Goal: Complete application form: Complete application form

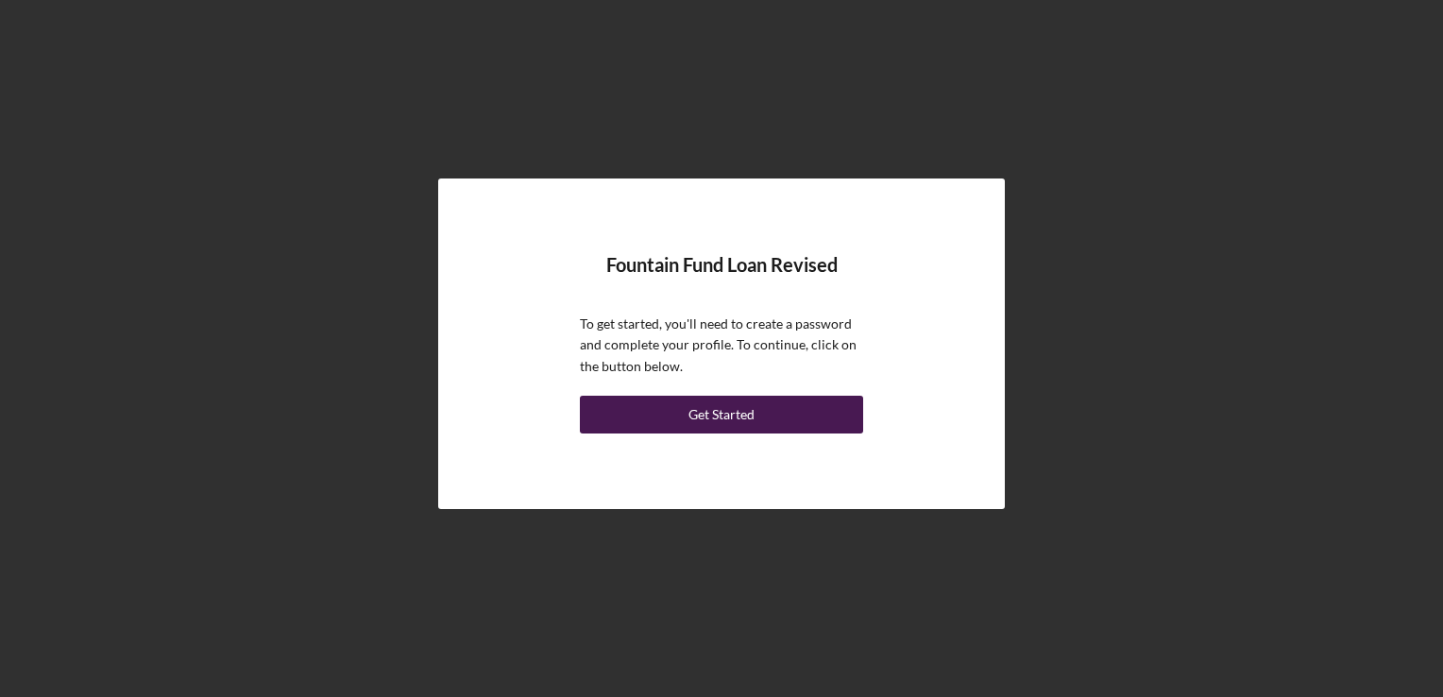
click at [772, 416] on button "Get Started" at bounding box center [721, 415] width 283 height 38
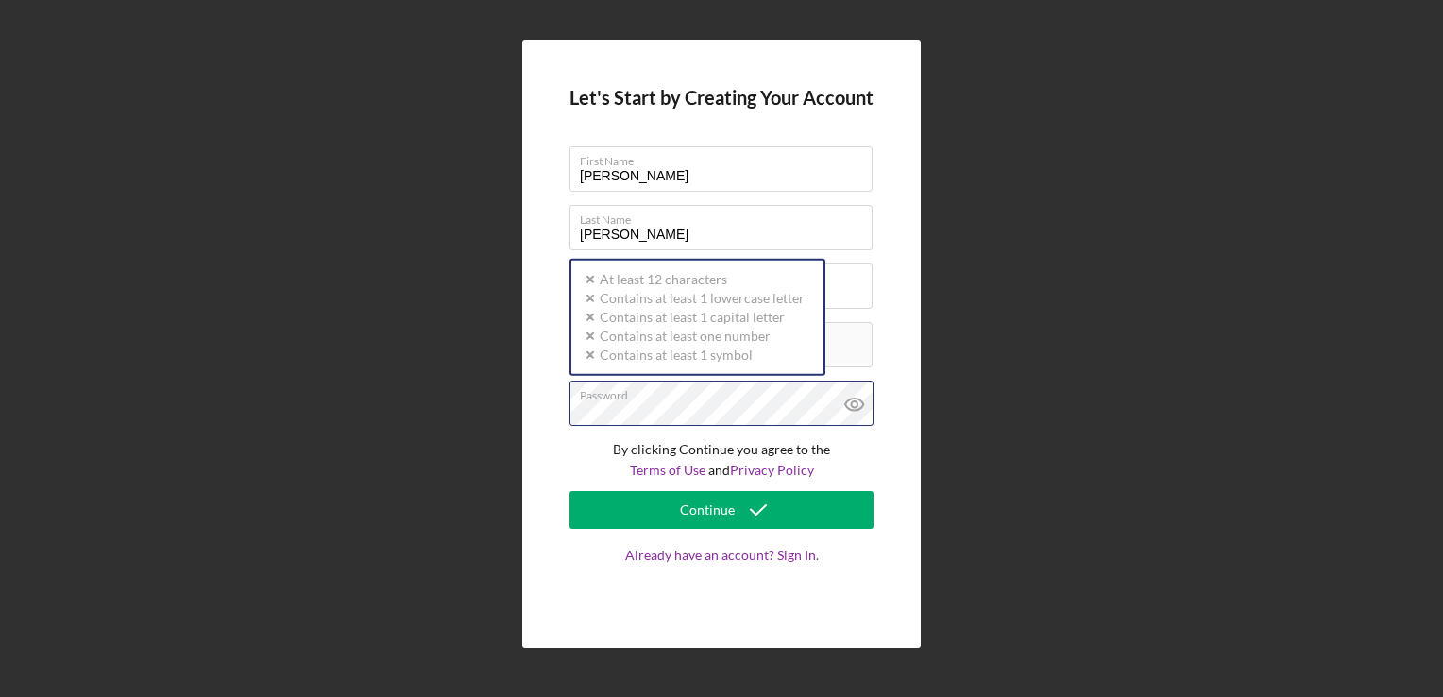
click at [705, 402] on div "Password Icon/icon-validation-no At least 12 characters Icon/icon-validation-no…" at bounding box center [721, 404] width 304 height 47
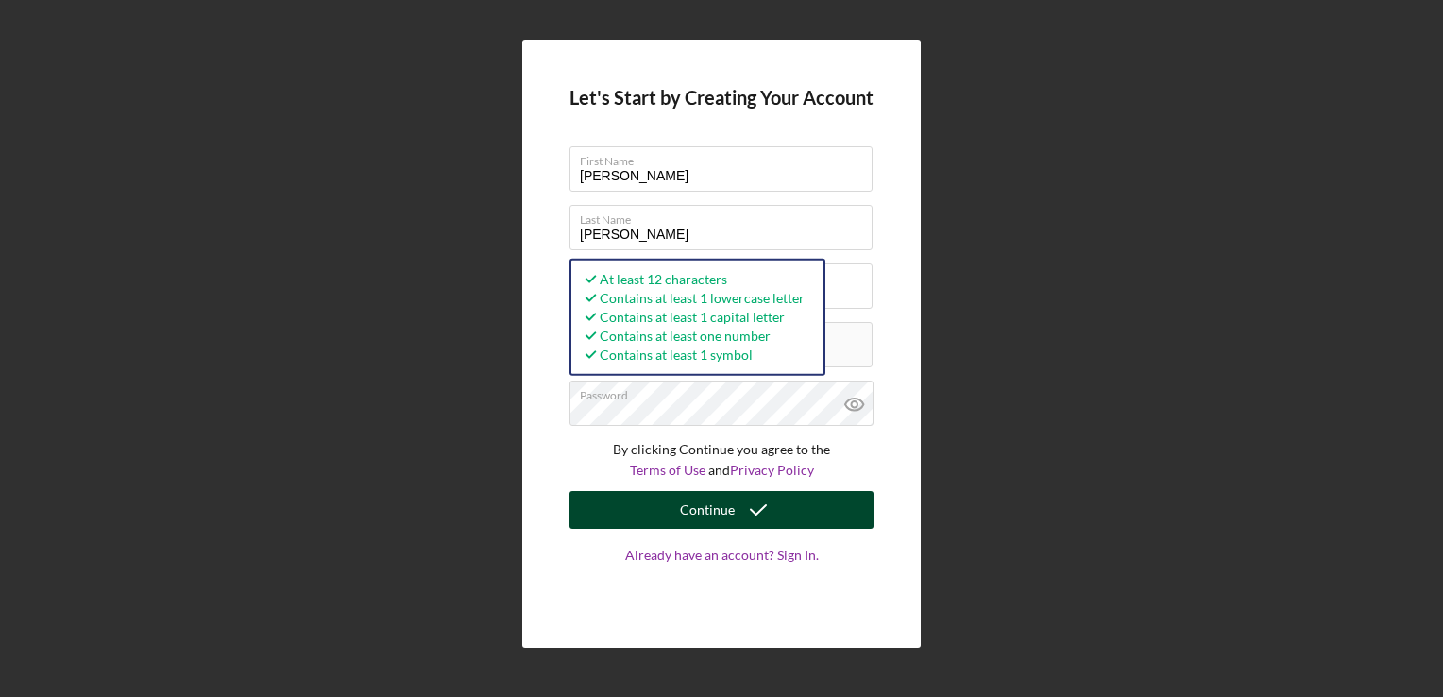
click at [737, 503] on icon "submit" at bounding box center [758, 509] width 47 height 47
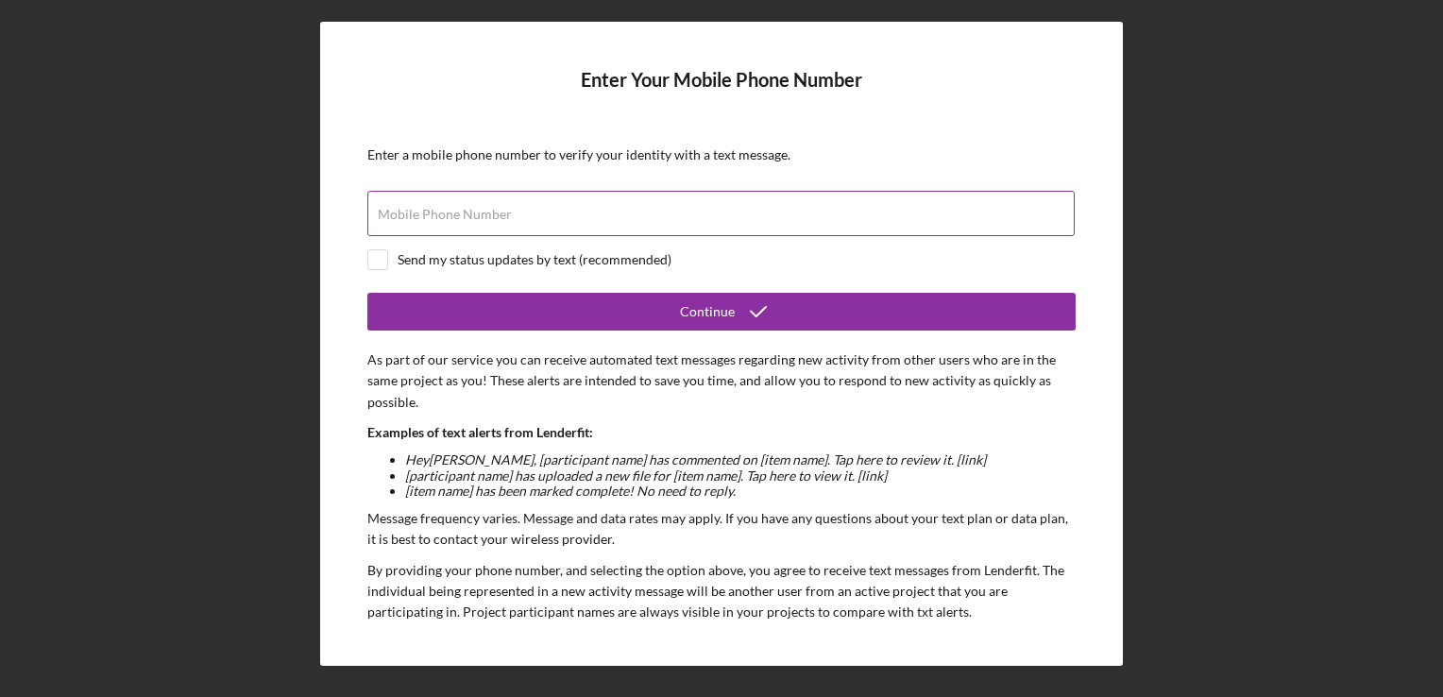
click at [854, 232] on input "Mobile Phone Number" at bounding box center [720, 213] width 707 height 45
click at [759, 207] on div "Mobile Phone Number Required" at bounding box center [721, 214] width 708 height 47
click at [399, 218] on label "Mobile Phone Number" at bounding box center [445, 214] width 134 height 15
click at [399, 218] on input "Mobile Phone Number" at bounding box center [720, 213] width 707 height 45
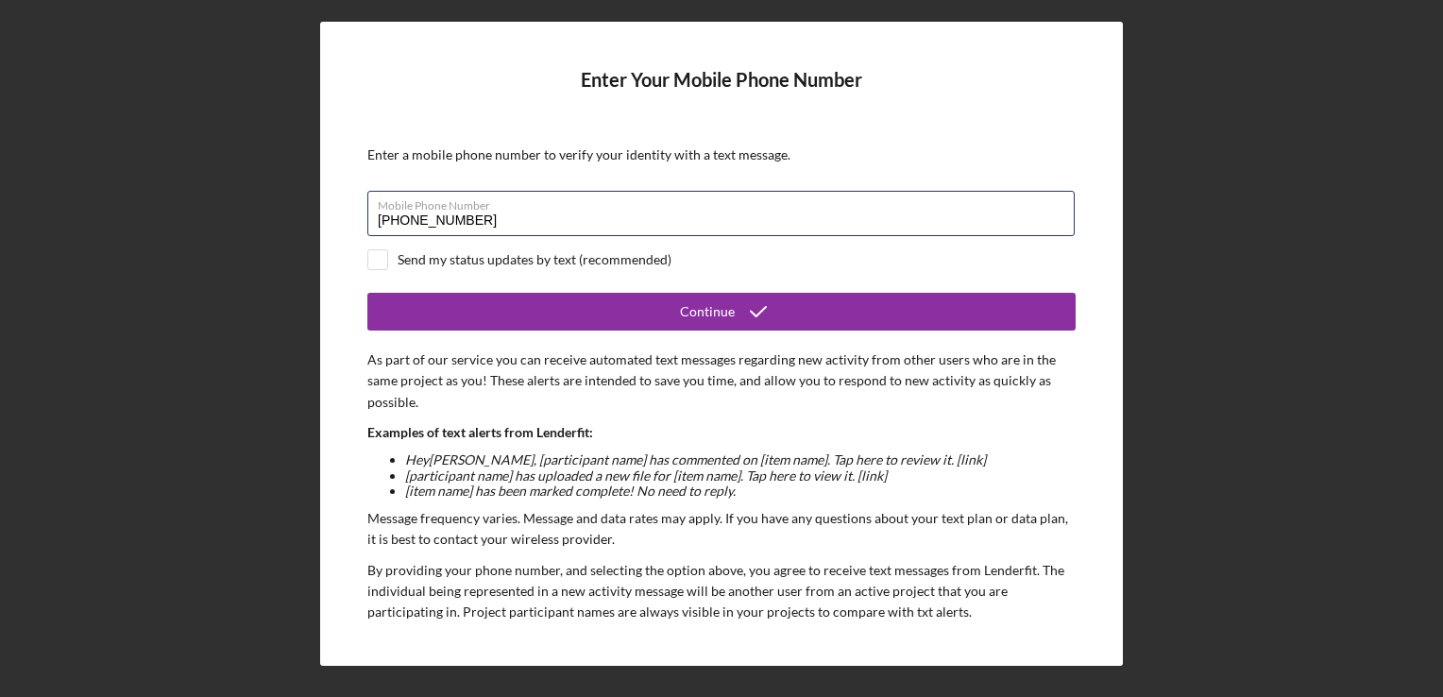
type input "[PHONE_NUMBER]"
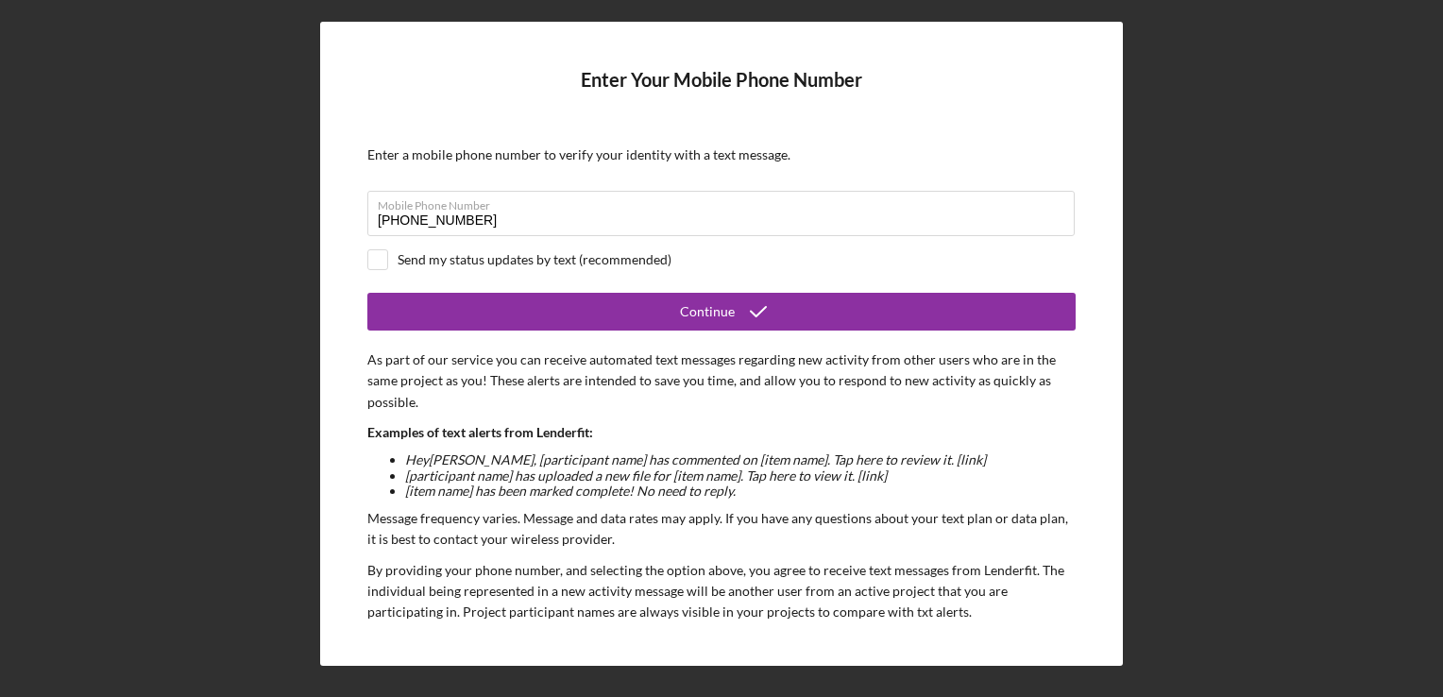
click at [389, 259] on div "Send my status updates by text (recommended)" at bounding box center [721, 259] width 708 height 21
checkbox input "true"
click at [528, 331] on form "Enter Your Mobile Phone Number Enter a mobile phone number to verify your ident…" at bounding box center [721, 344] width 708 height 550
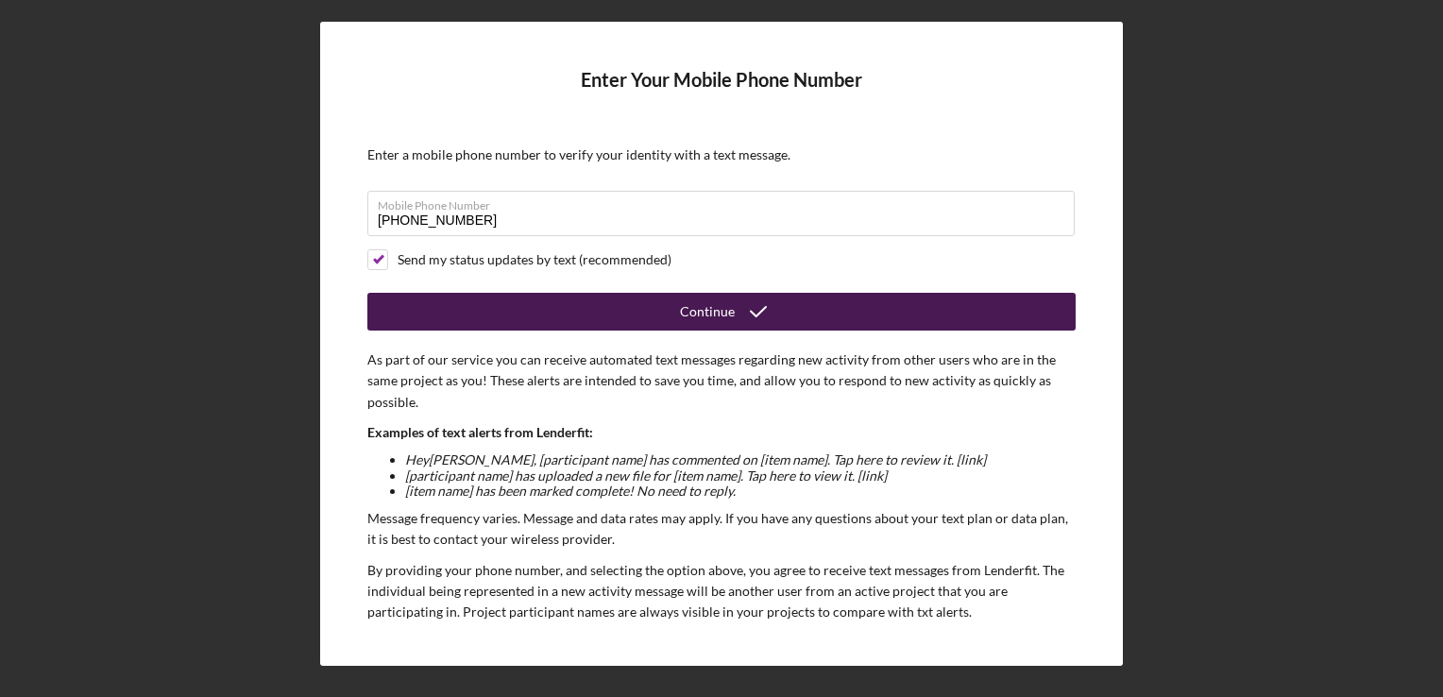
click at [589, 295] on button "Continue" at bounding box center [721, 312] width 708 height 38
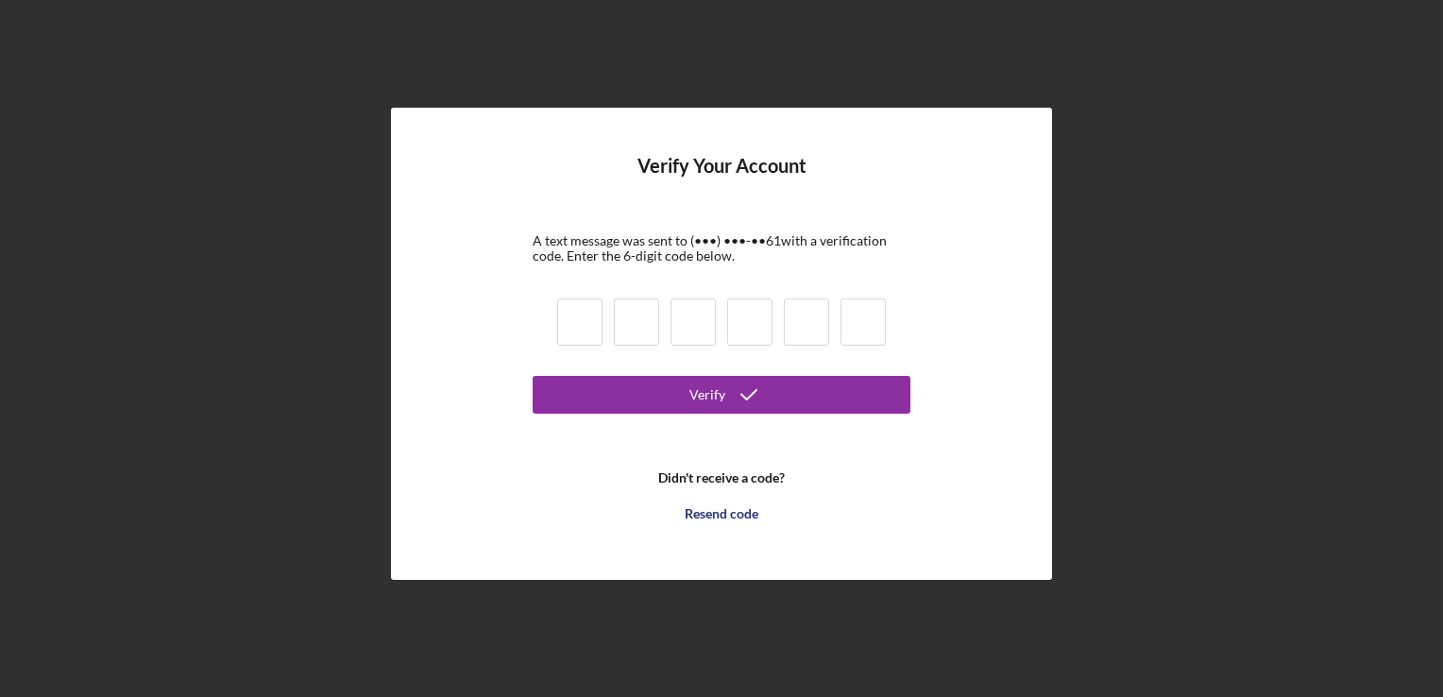
click at [572, 331] on input at bounding box center [579, 321] width 45 height 47
type input "1"
type input "0"
type input "6"
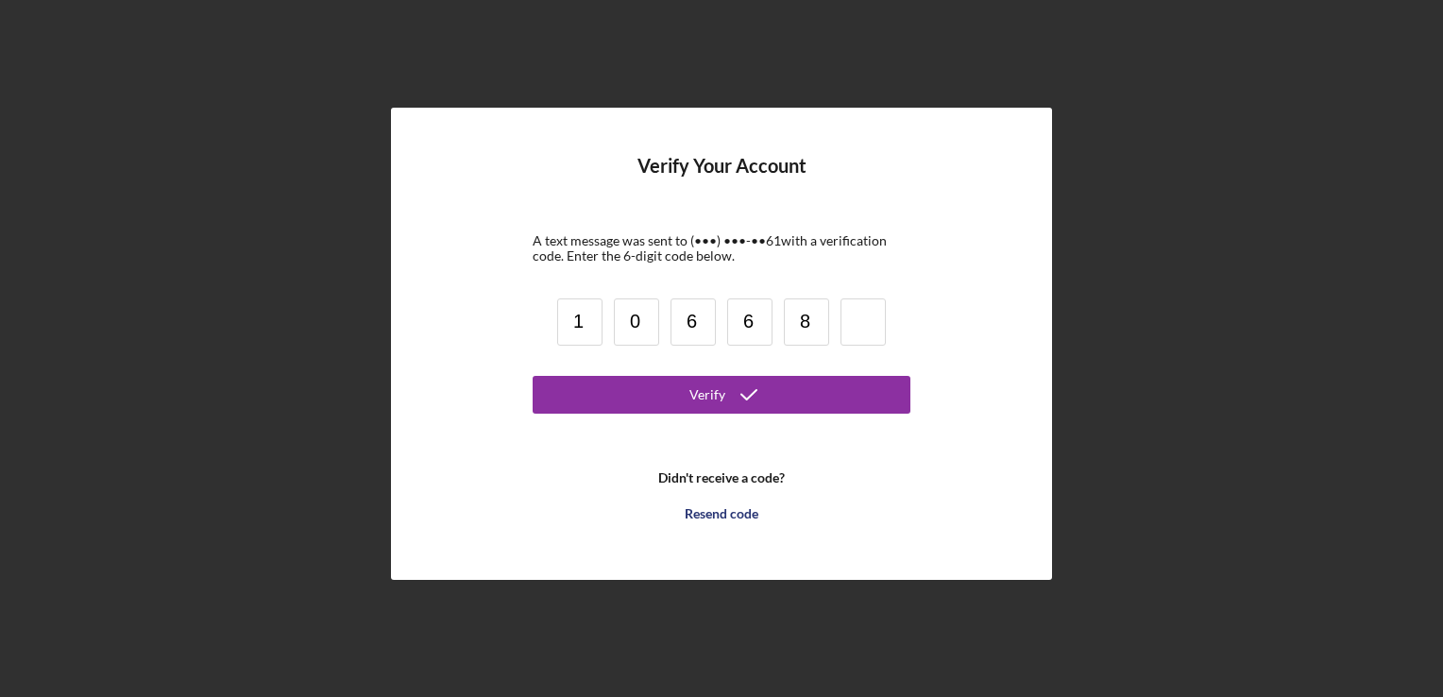
type input "8"
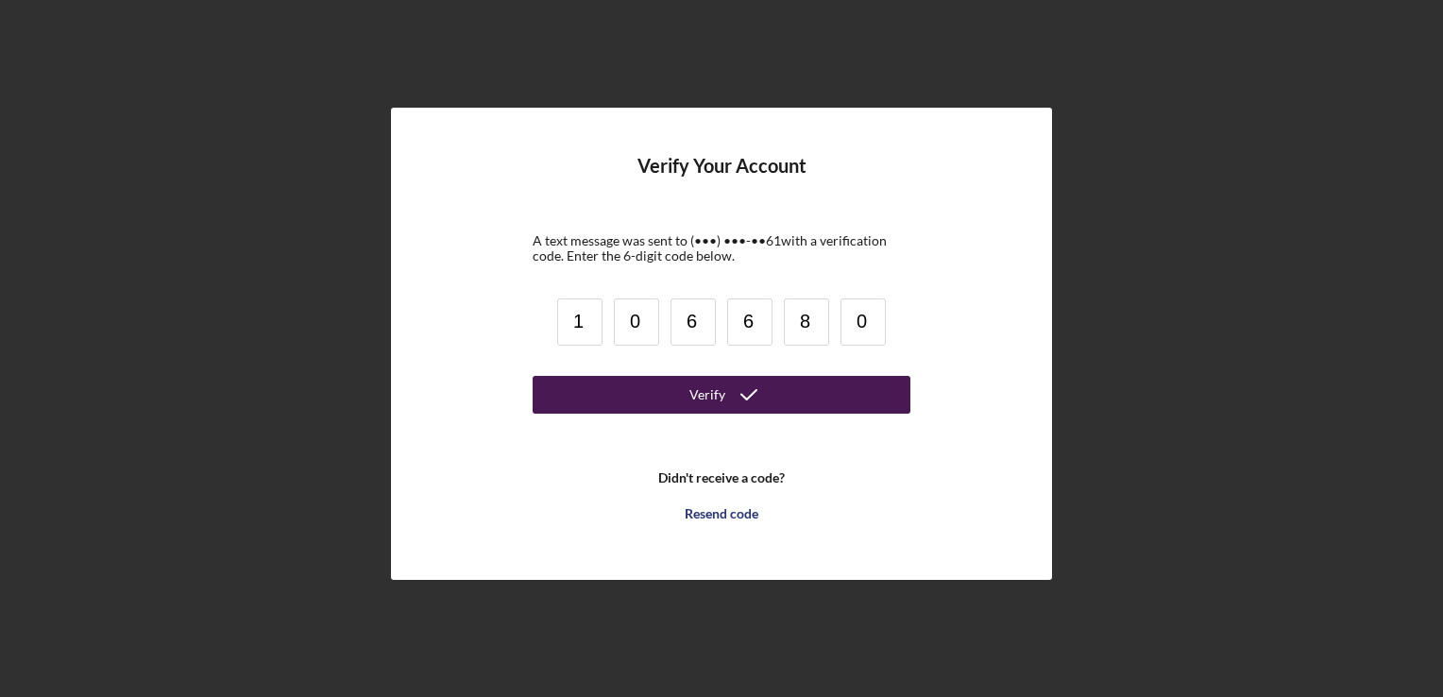
type input "0"
click at [671, 395] on button "Verify" at bounding box center [722, 395] width 378 height 38
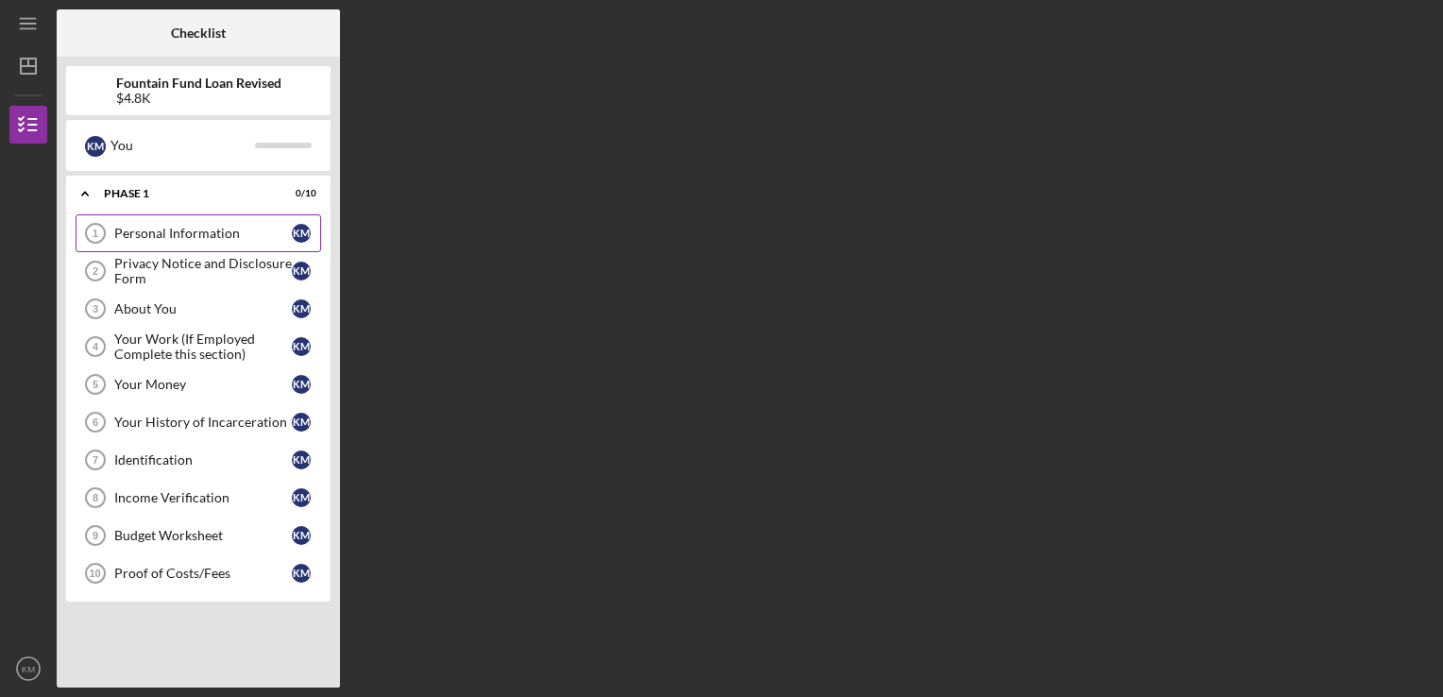
click at [250, 238] on div "Personal Information" at bounding box center [203, 233] width 178 height 15
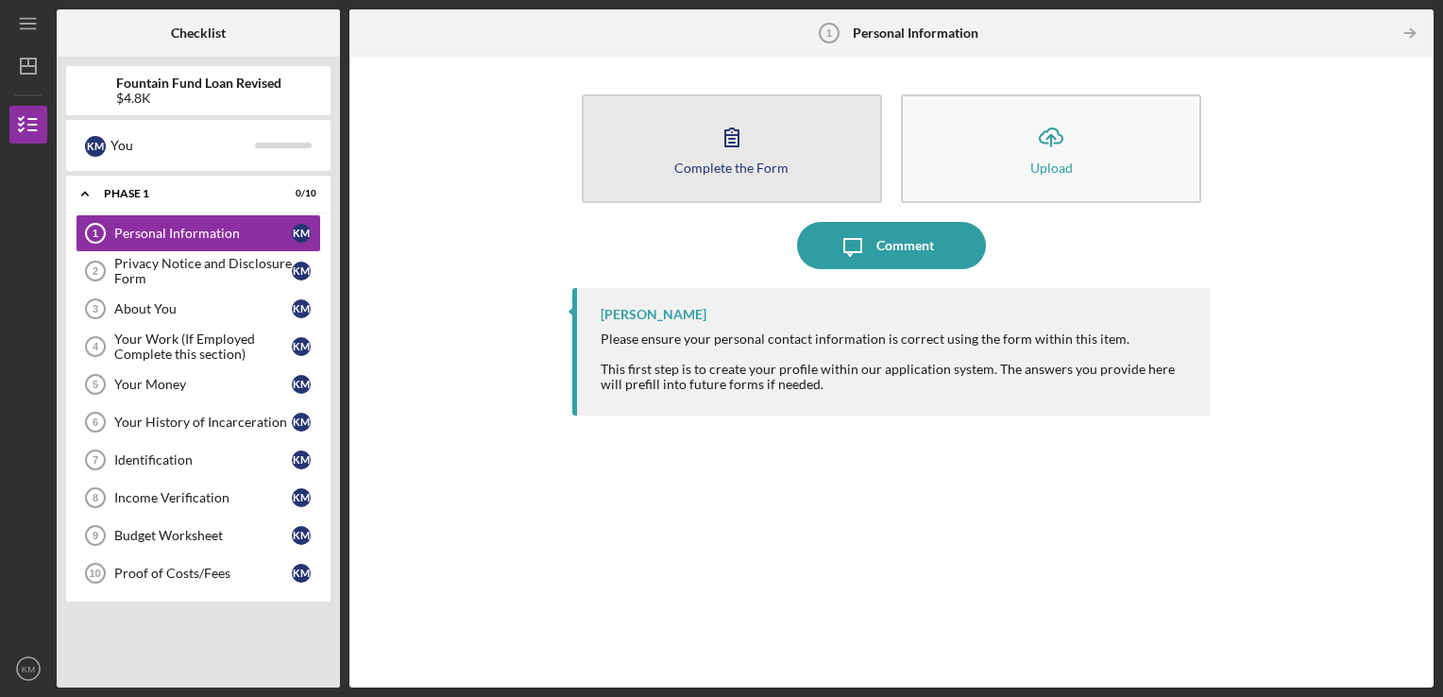
drag, startPoint x: 718, startPoint y: 160, endPoint x: 661, endPoint y: 158, distance: 56.7
click at [661, 158] on button "Complete the Form Form" at bounding box center [732, 148] width 300 height 109
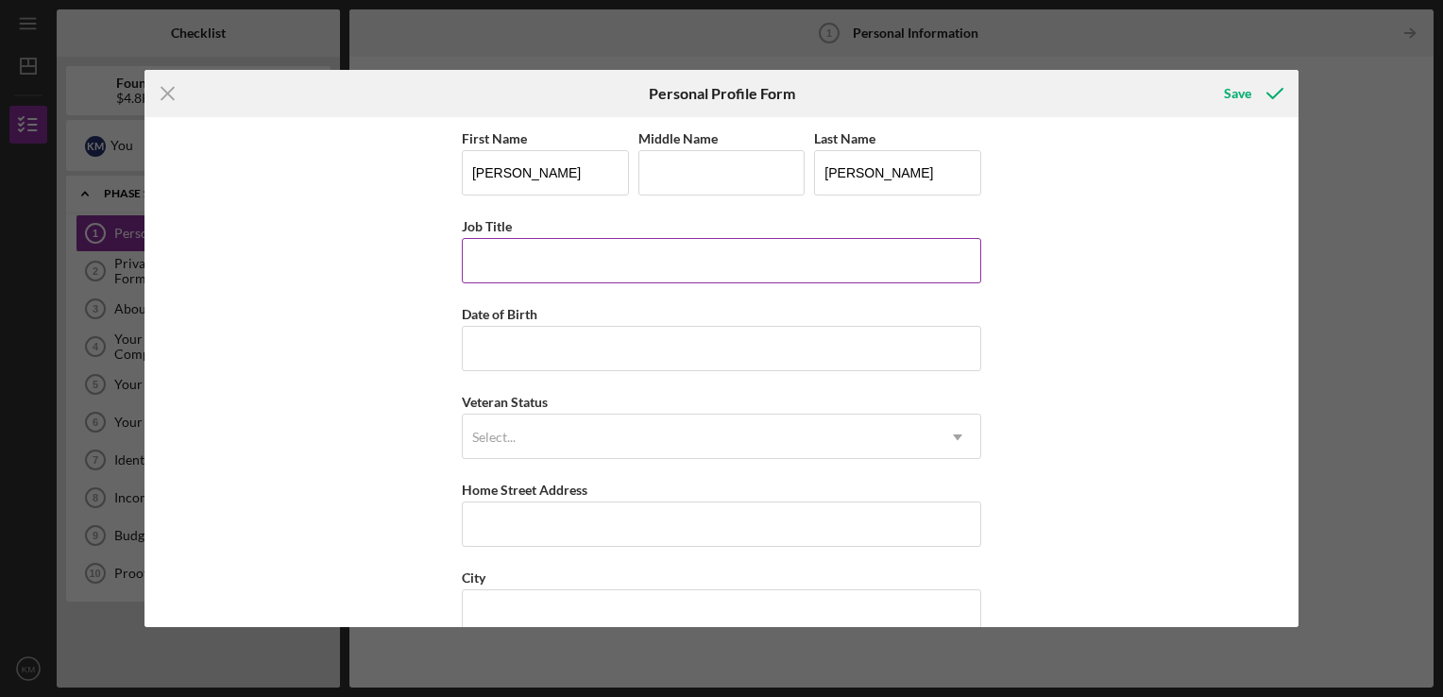
click at [627, 272] on input "Job Title" at bounding box center [721, 260] width 519 height 45
type input "self employed"
click at [553, 342] on input "Date of Birth" at bounding box center [721, 348] width 519 height 45
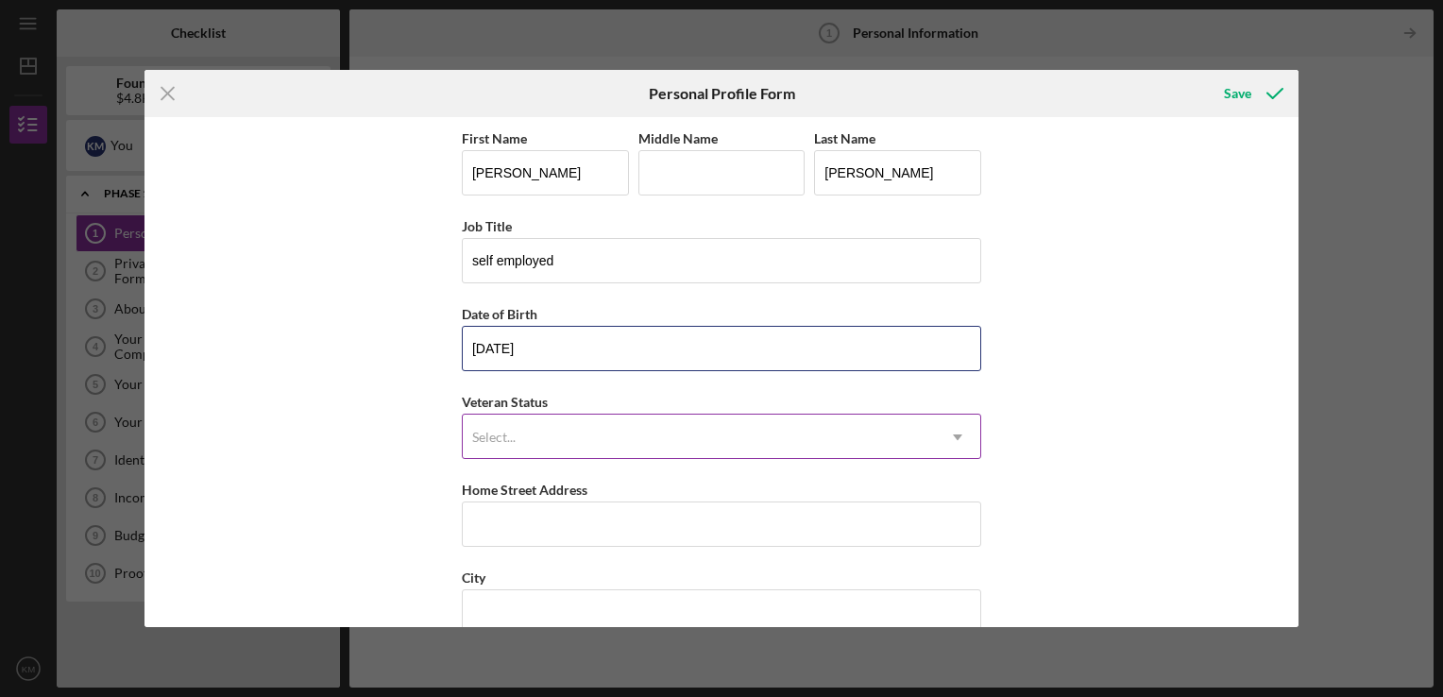
type input "[DATE]"
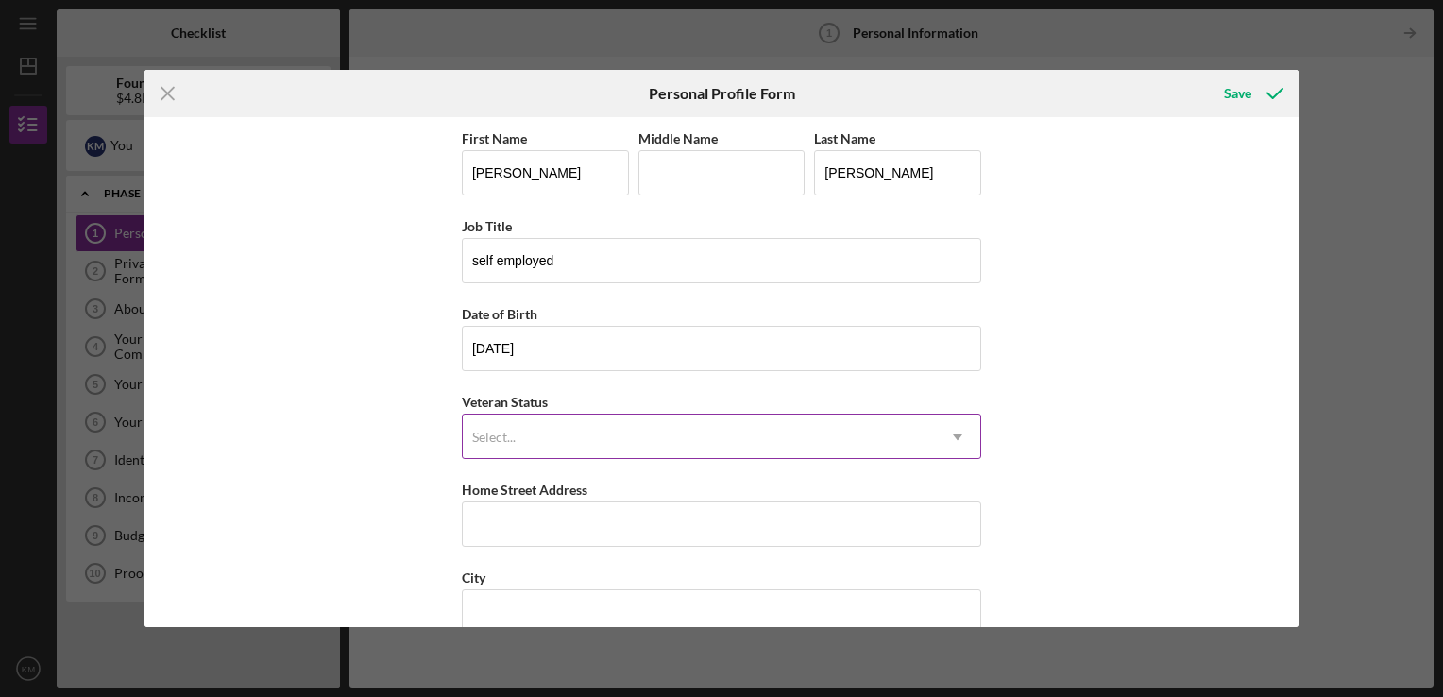
click at [935, 448] on icon "Icon/Dropdown Arrow" at bounding box center [957, 437] width 45 height 45
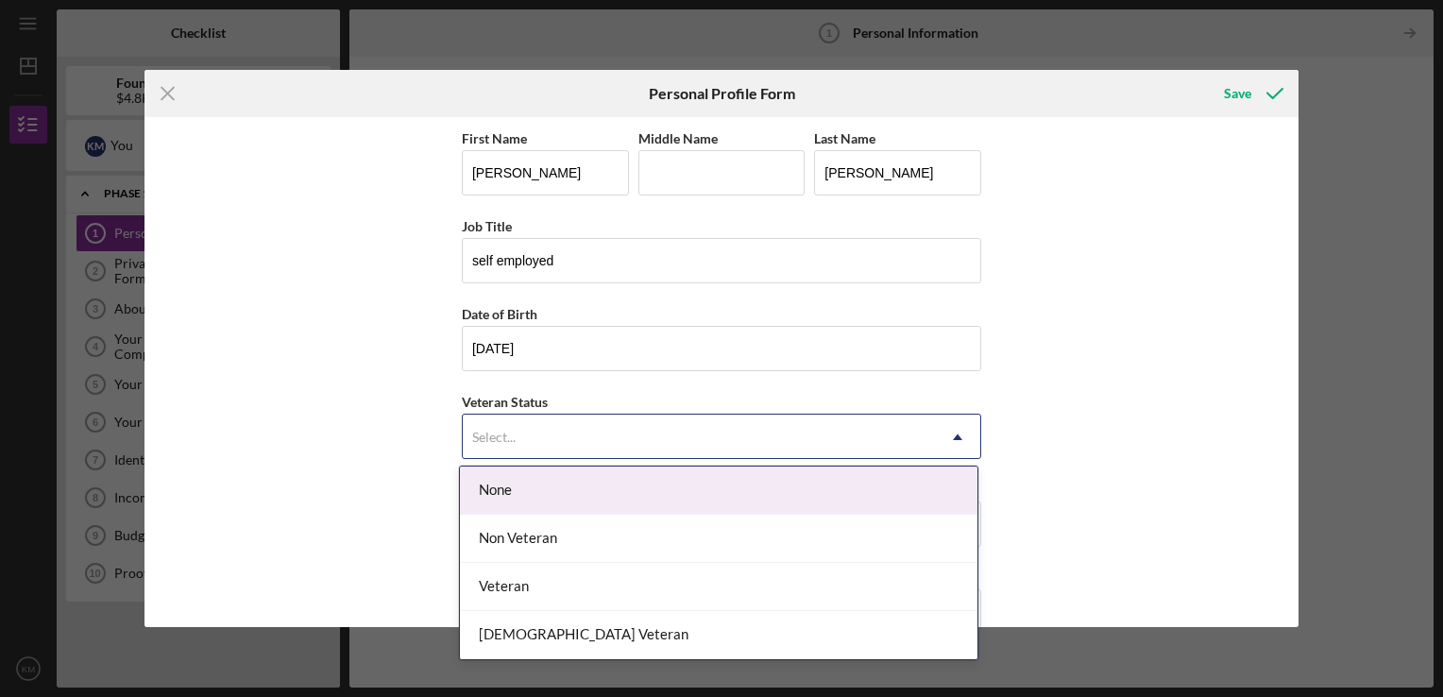
click at [709, 477] on div "None" at bounding box center [719, 491] width 518 height 48
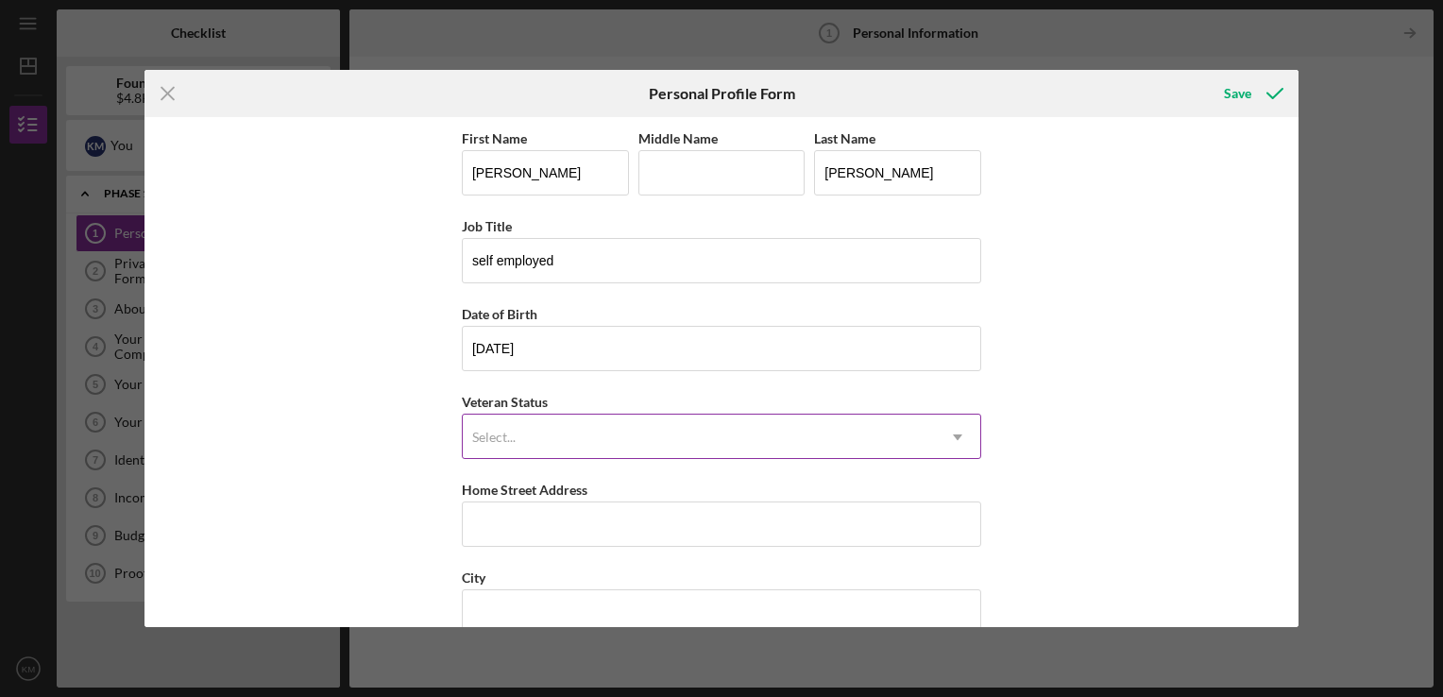
drag, startPoint x: 709, startPoint y: 477, endPoint x: 942, endPoint y: 421, distance: 238.9
click at [942, 421] on div "First Name [PERSON_NAME] Middle Name Last Name [PERSON_NAME] Job Title [DEMOGRA…" at bounding box center [721, 479] width 519 height 704
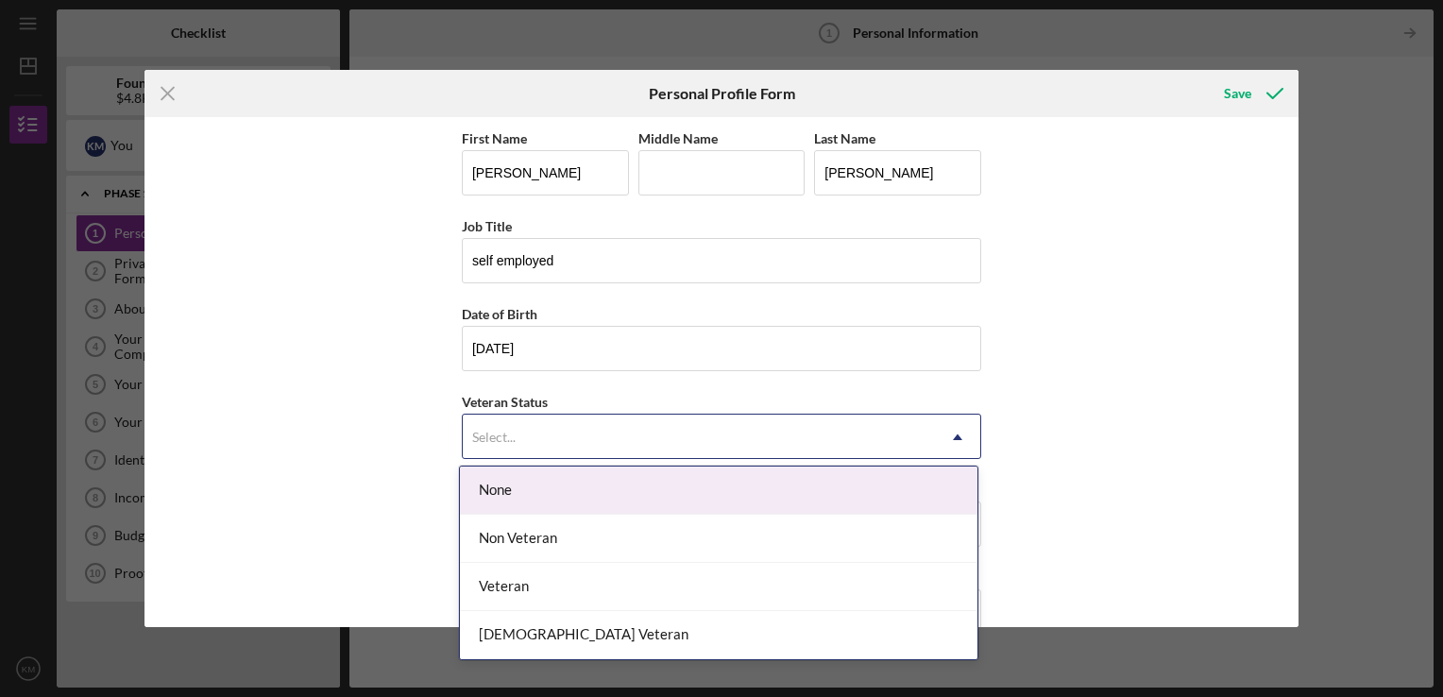
click at [947, 440] on icon "Icon/Dropdown Arrow" at bounding box center [957, 437] width 45 height 45
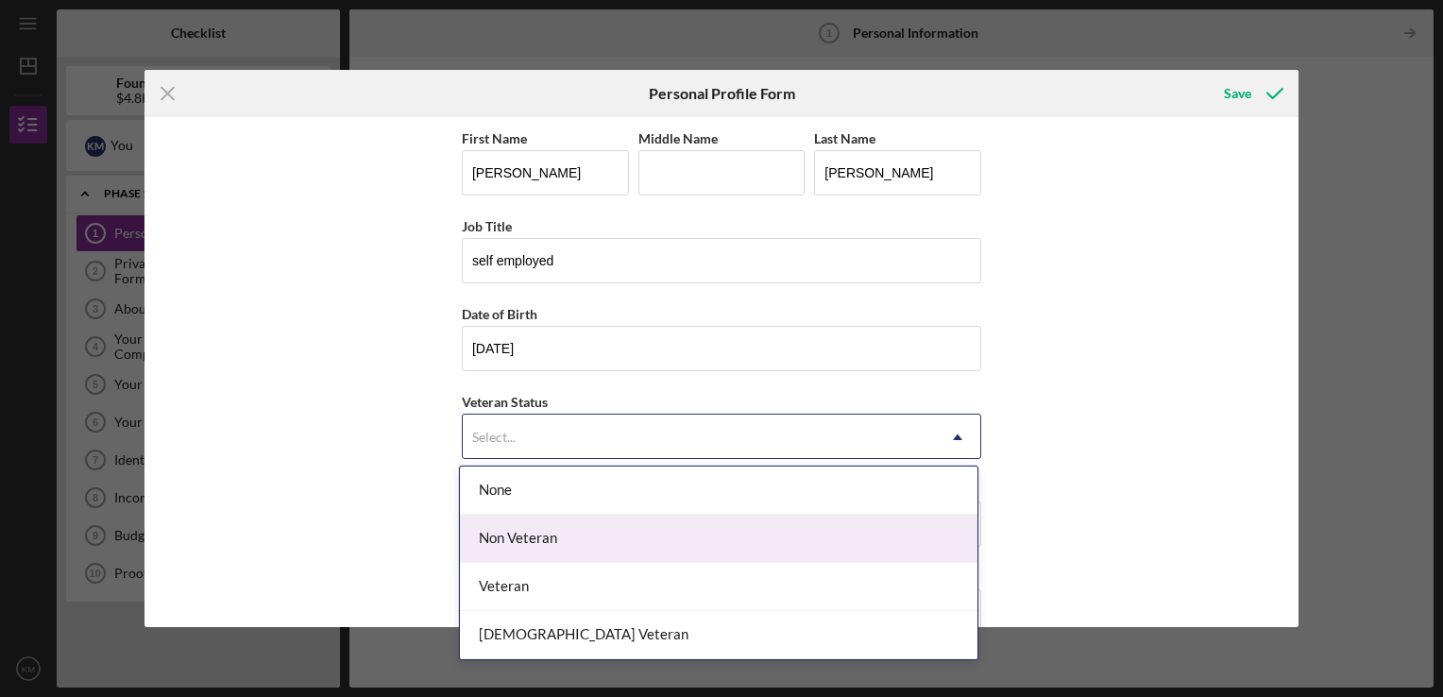
click at [740, 535] on div "Non Veteran" at bounding box center [719, 539] width 518 height 48
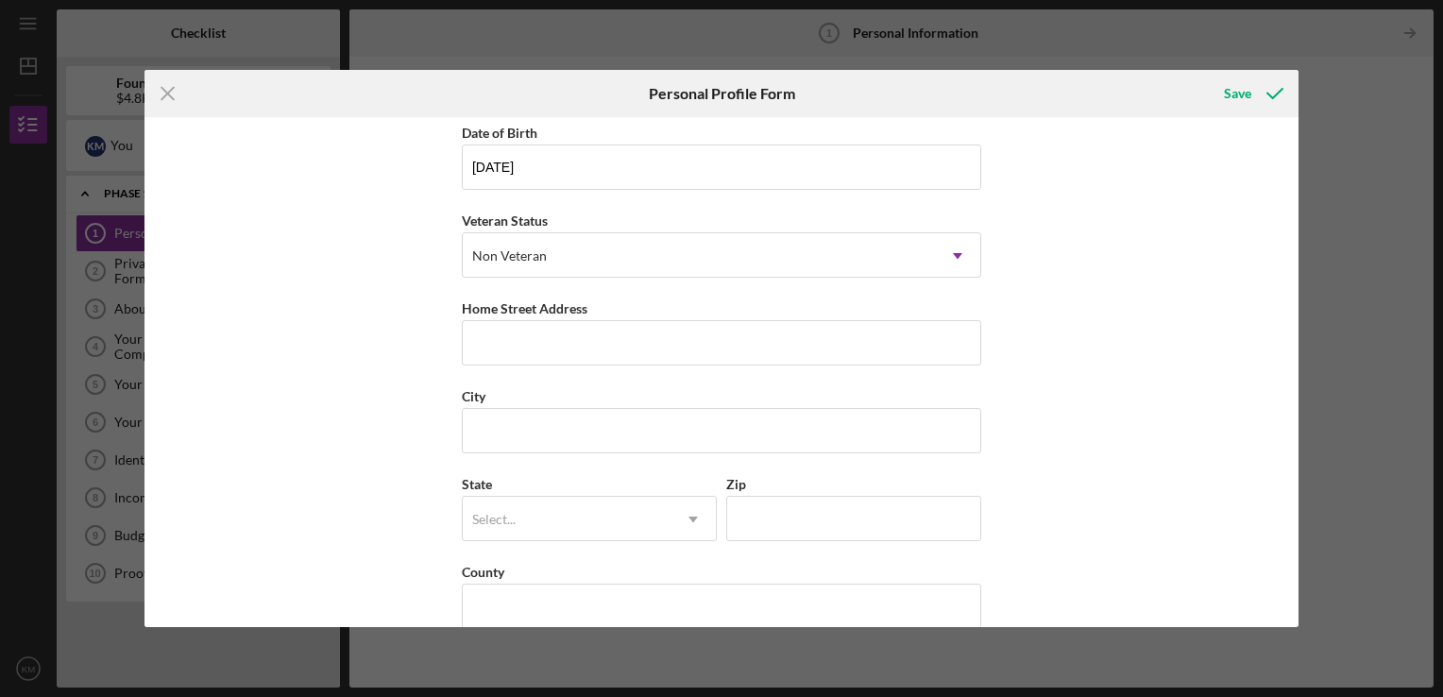
scroll to position [182, 0]
click at [809, 348] on input "Home Street Address" at bounding box center [721, 341] width 519 height 45
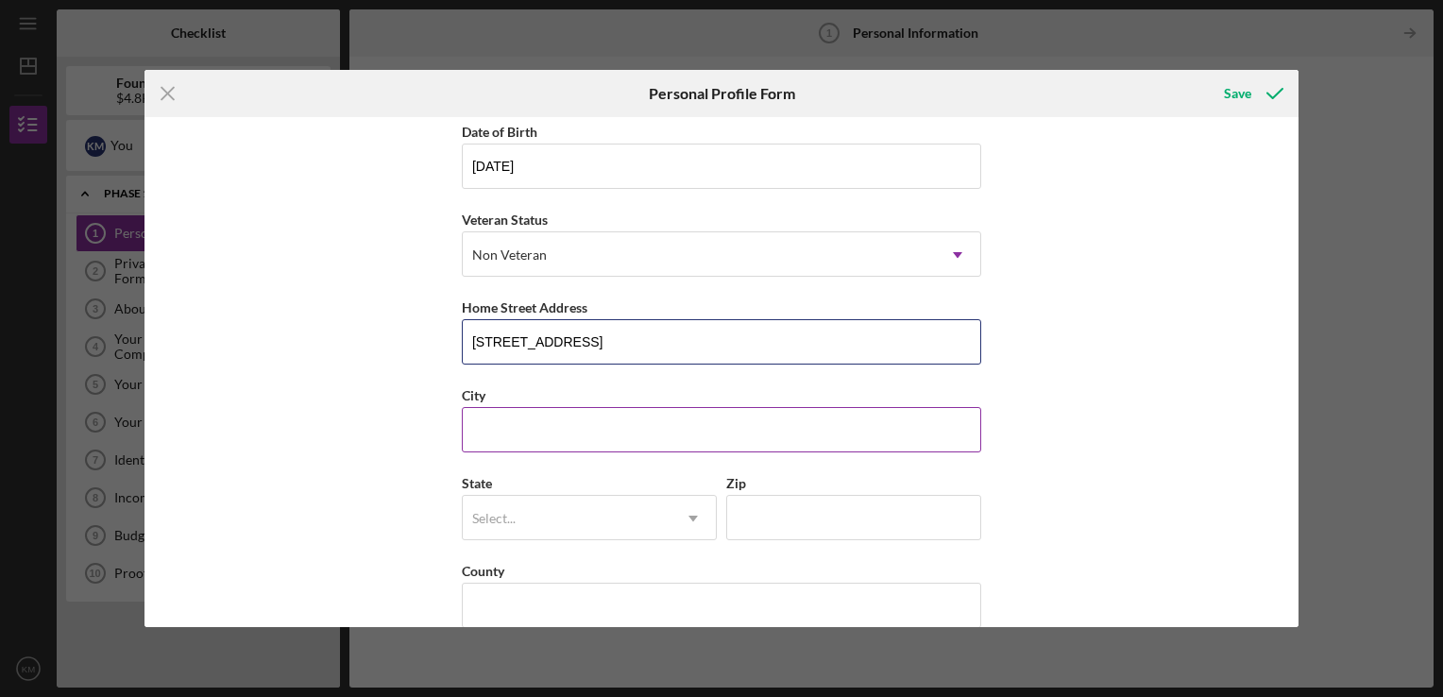
type input "[STREET_ADDRESS]"
click at [713, 430] on input "City" at bounding box center [721, 429] width 519 height 45
type input "[GEOGRAPHIC_DATA]"
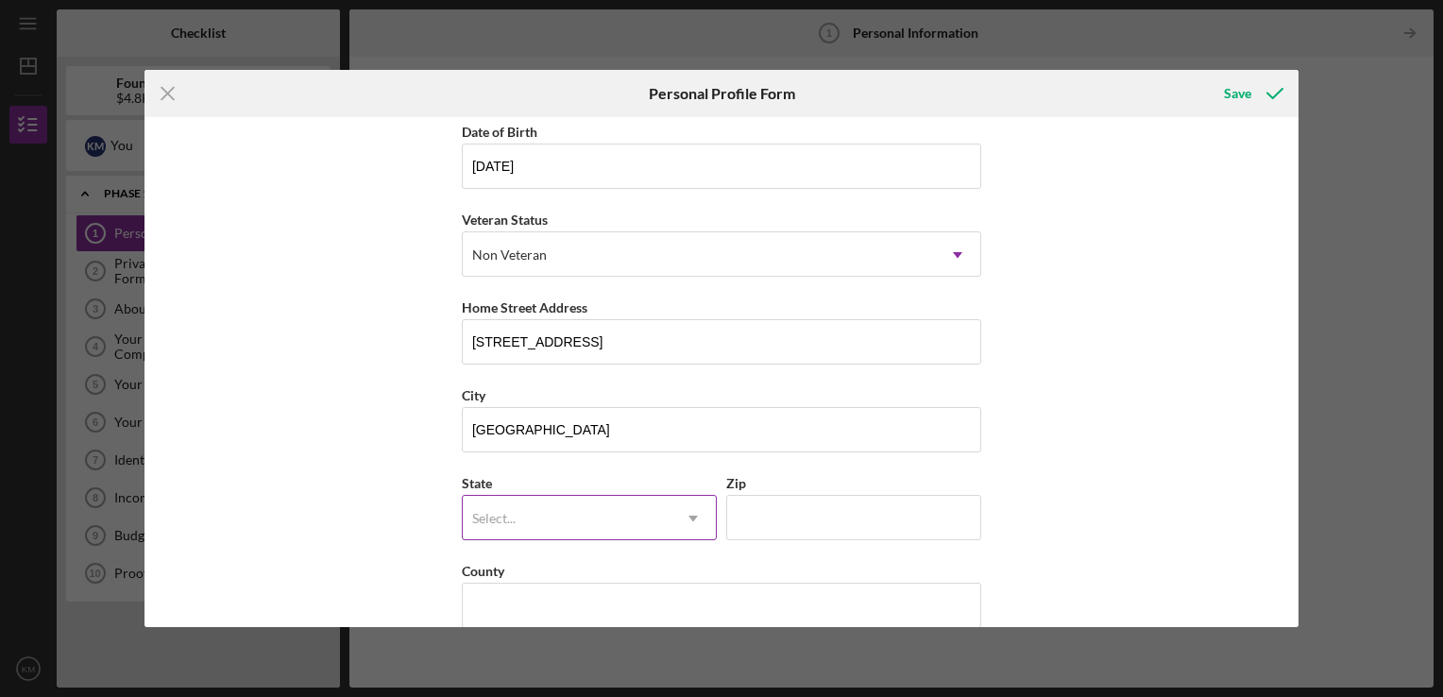
click at [688, 513] on icon "Icon/Dropdown Arrow" at bounding box center [693, 518] width 45 height 45
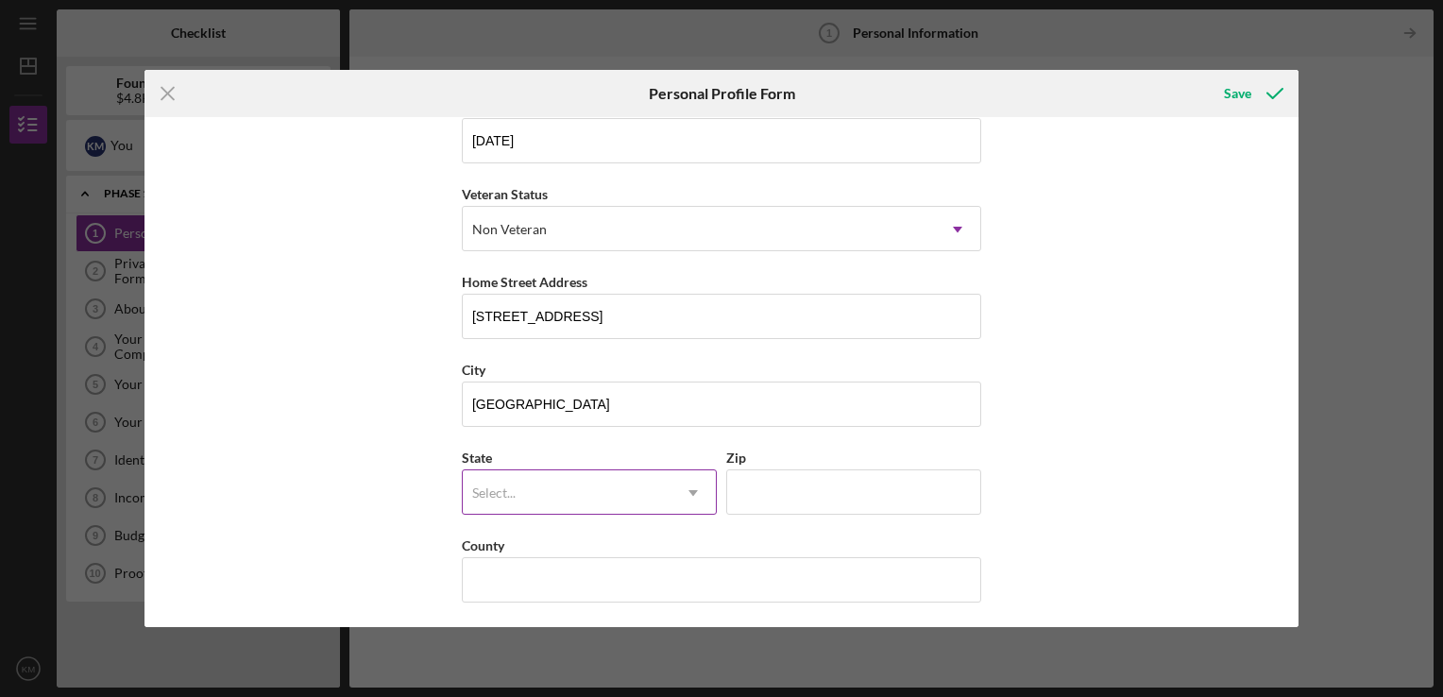
click at [671, 488] on icon "Icon/Dropdown Arrow" at bounding box center [693, 492] width 45 height 45
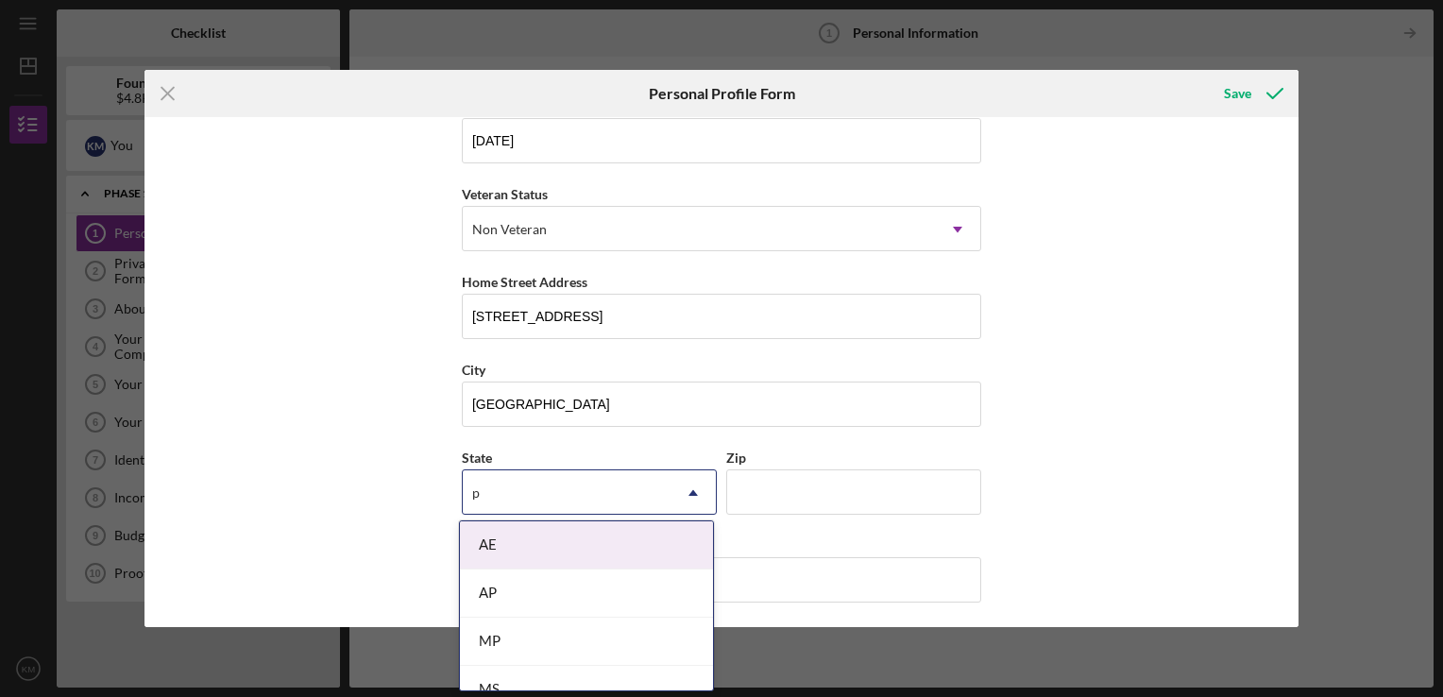
type input "pa"
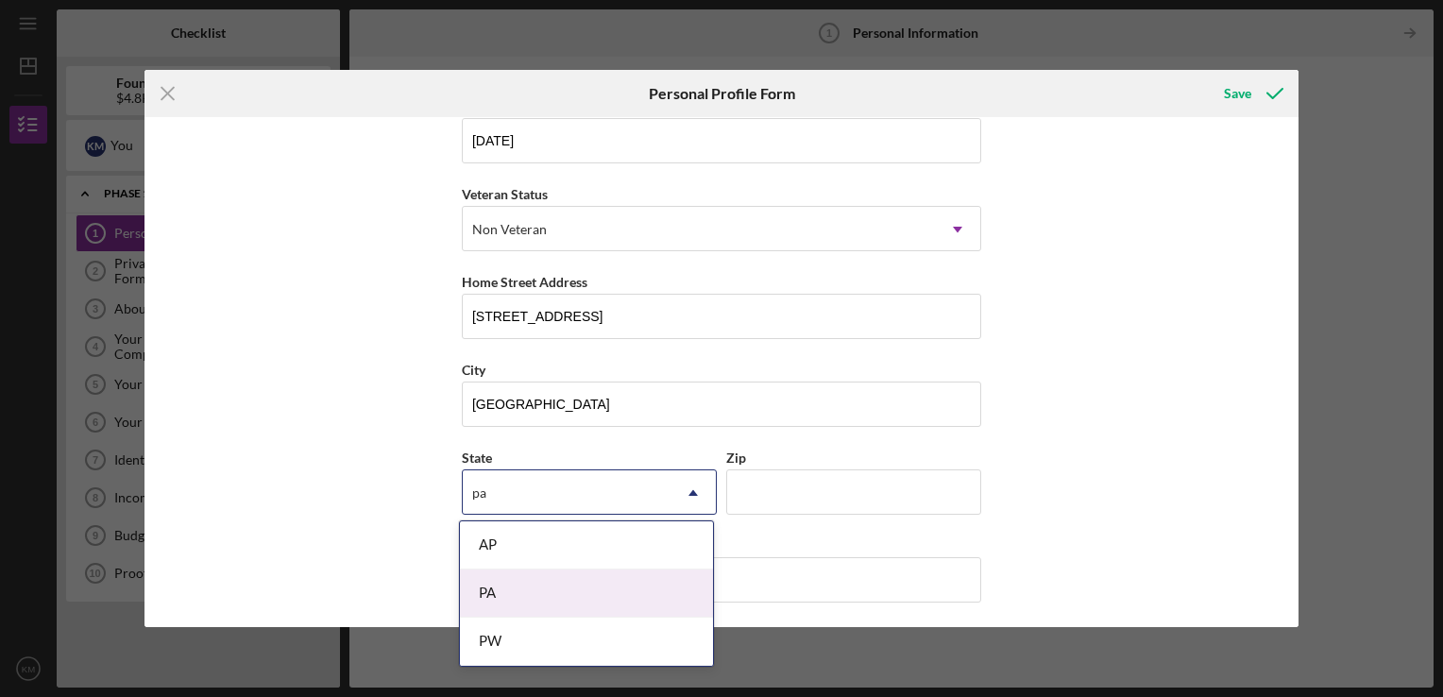
click at [612, 581] on div "PA" at bounding box center [586, 593] width 253 height 48
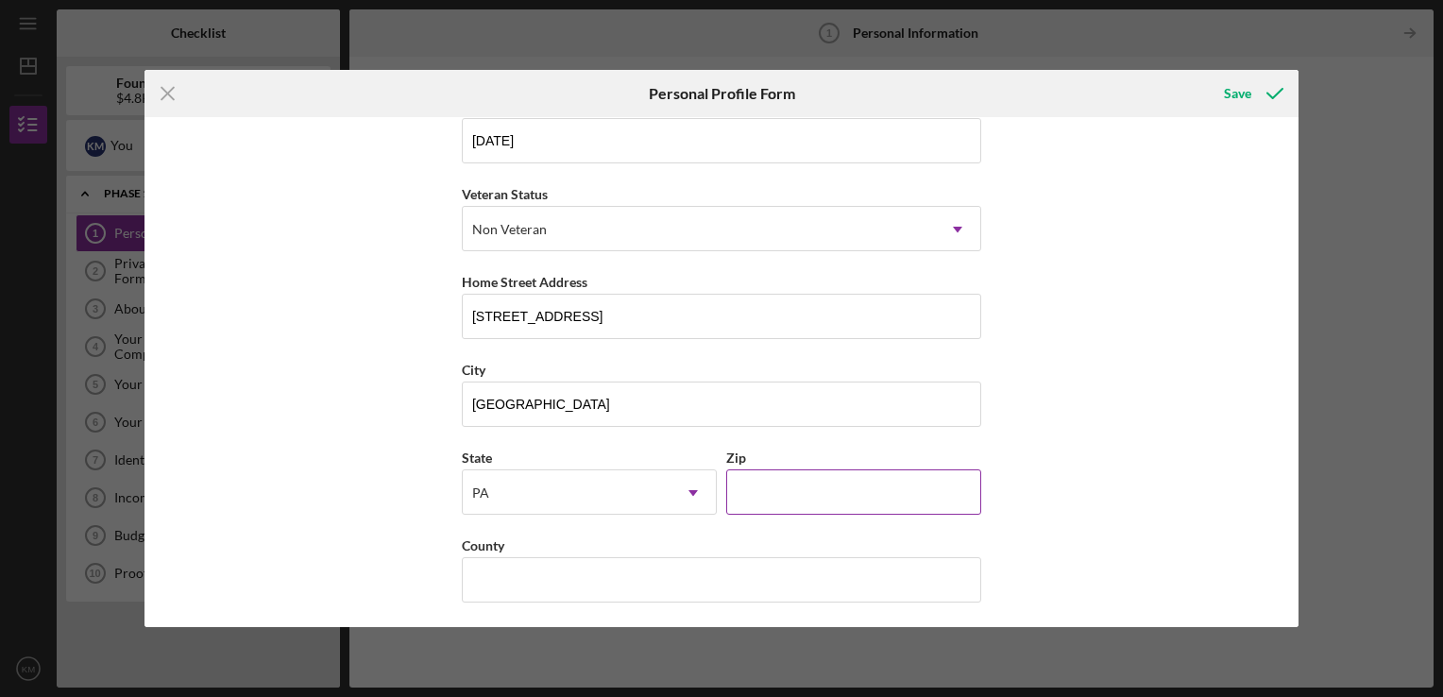
click at [825, 492] on input "Zip" at bounding box center [853, 491] width 255 height 45
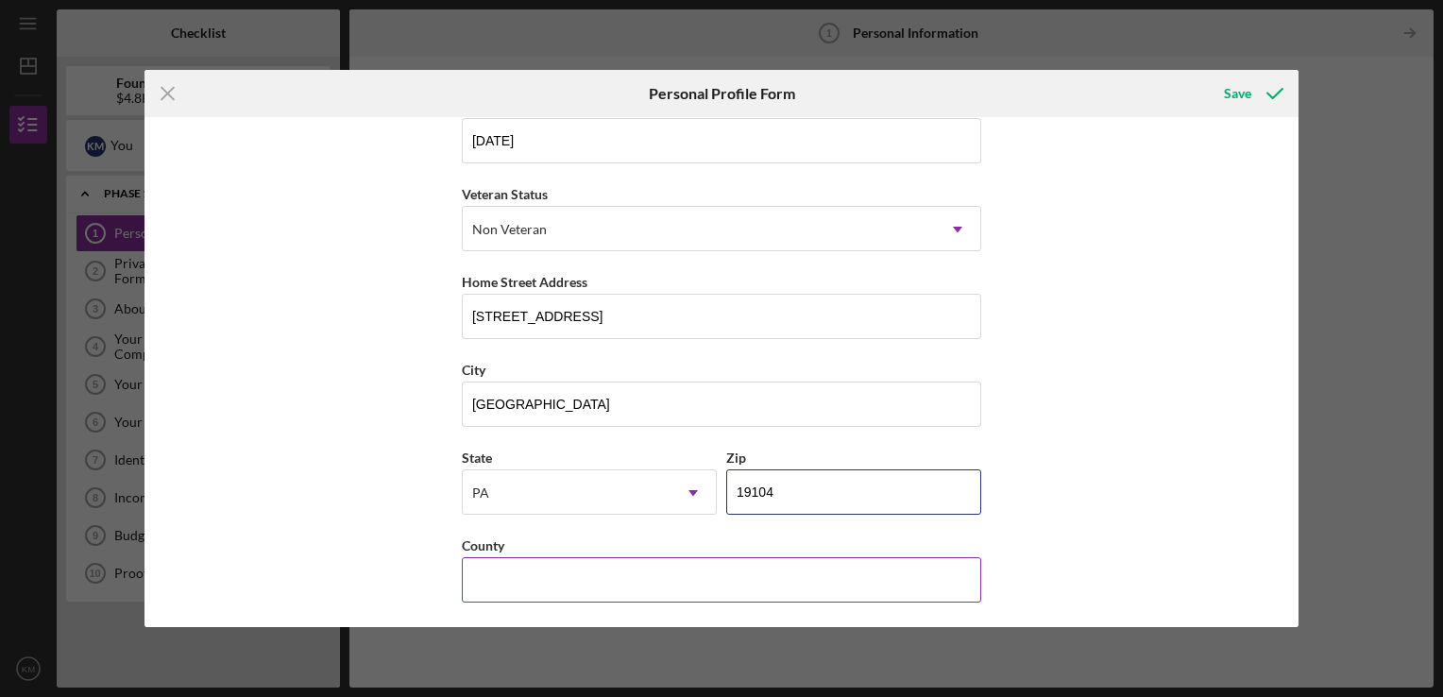
type input "19104"
click at [772, 564] on input "County" at bounding box center [721, 579] width 519 height 45
click at [721, 587] on input "County" at bounding box center [721, 579] width 519 height 45
type input "[GEOGRAPHIC_DATA]"
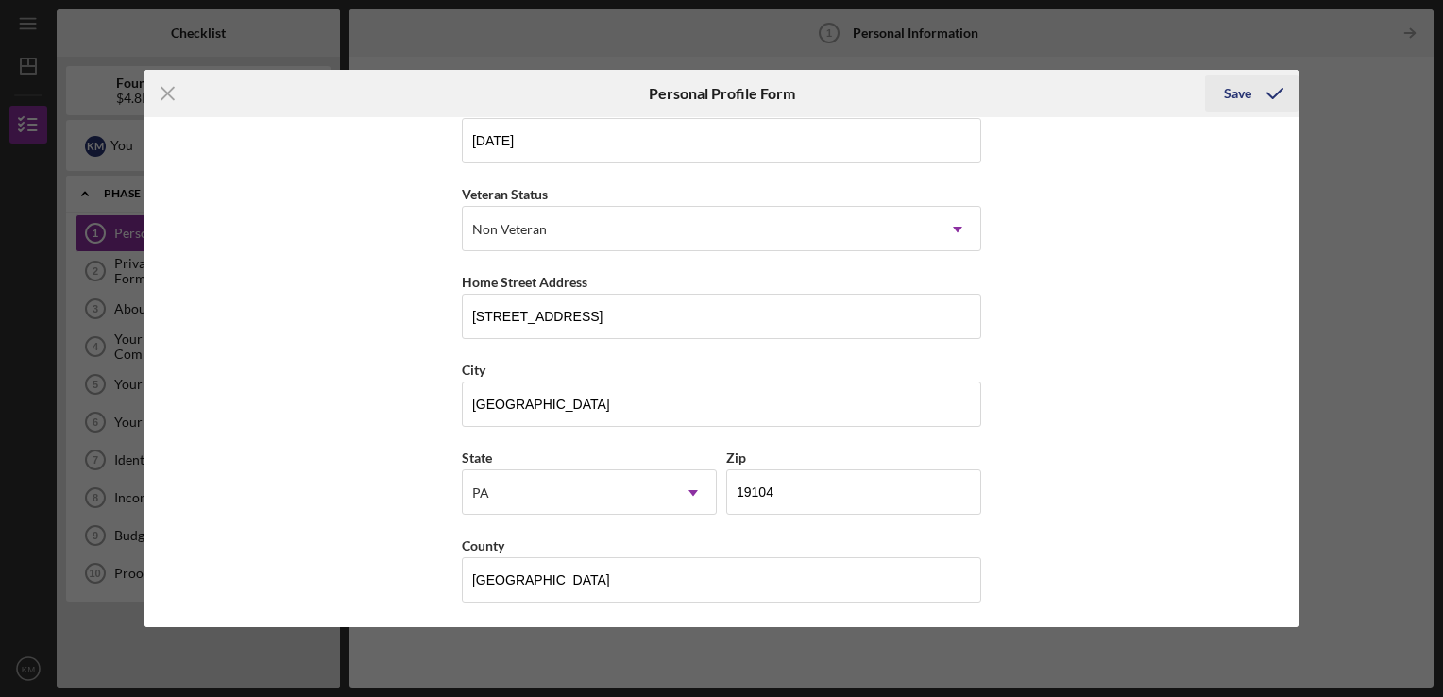
click at [1253, 96] on icon "submit" at bounding box center [1274, 93] width 47 height 47
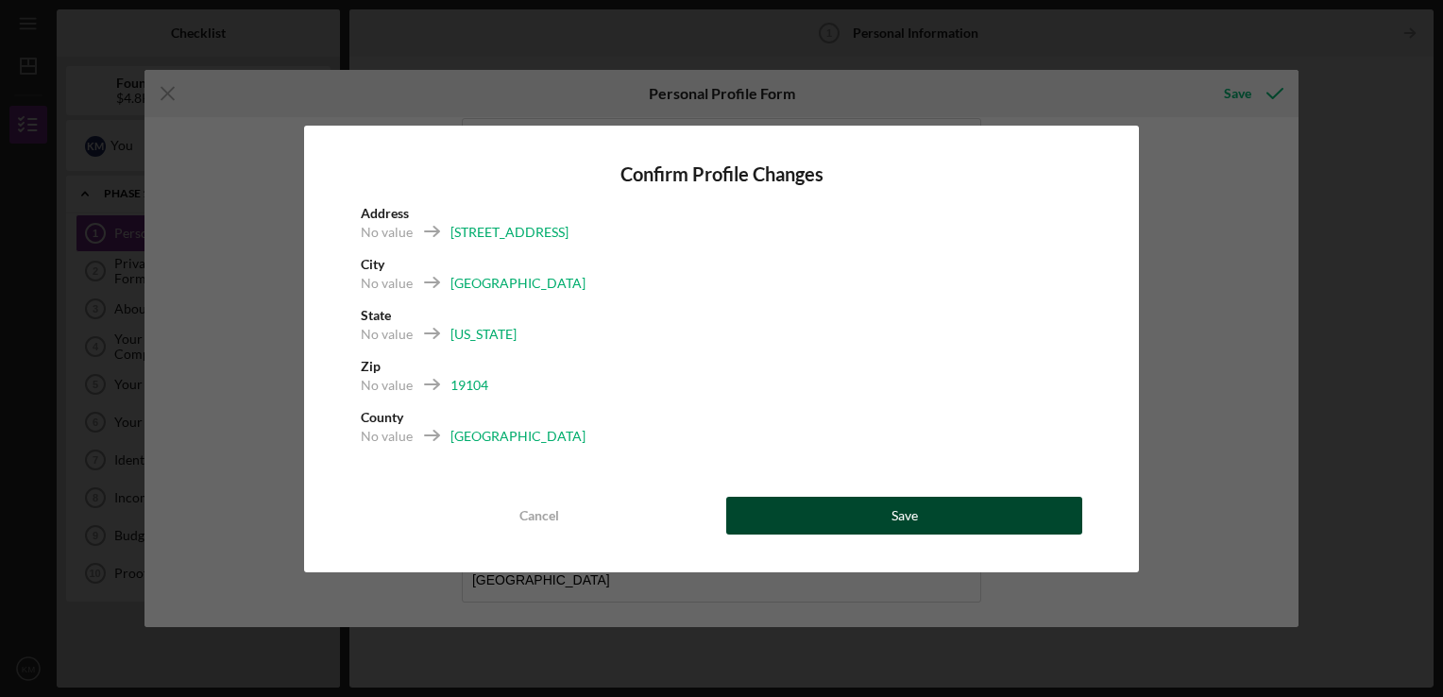
click at [910, 514] on div "Save" at bounding box center [904, 516] width 26 height 38
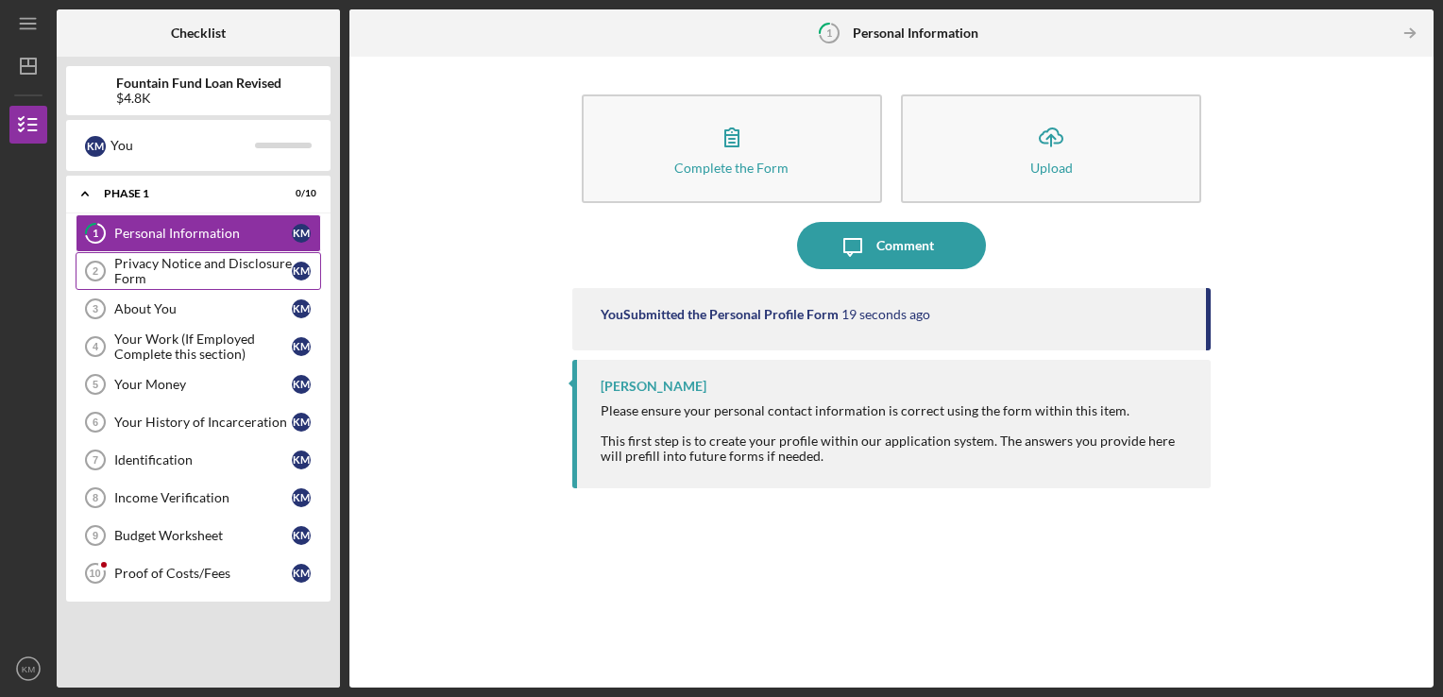
click at [167, 264] on div "Privacy Notice and Disclosure Form" at bounding box center [203, 271] width 178 height 30
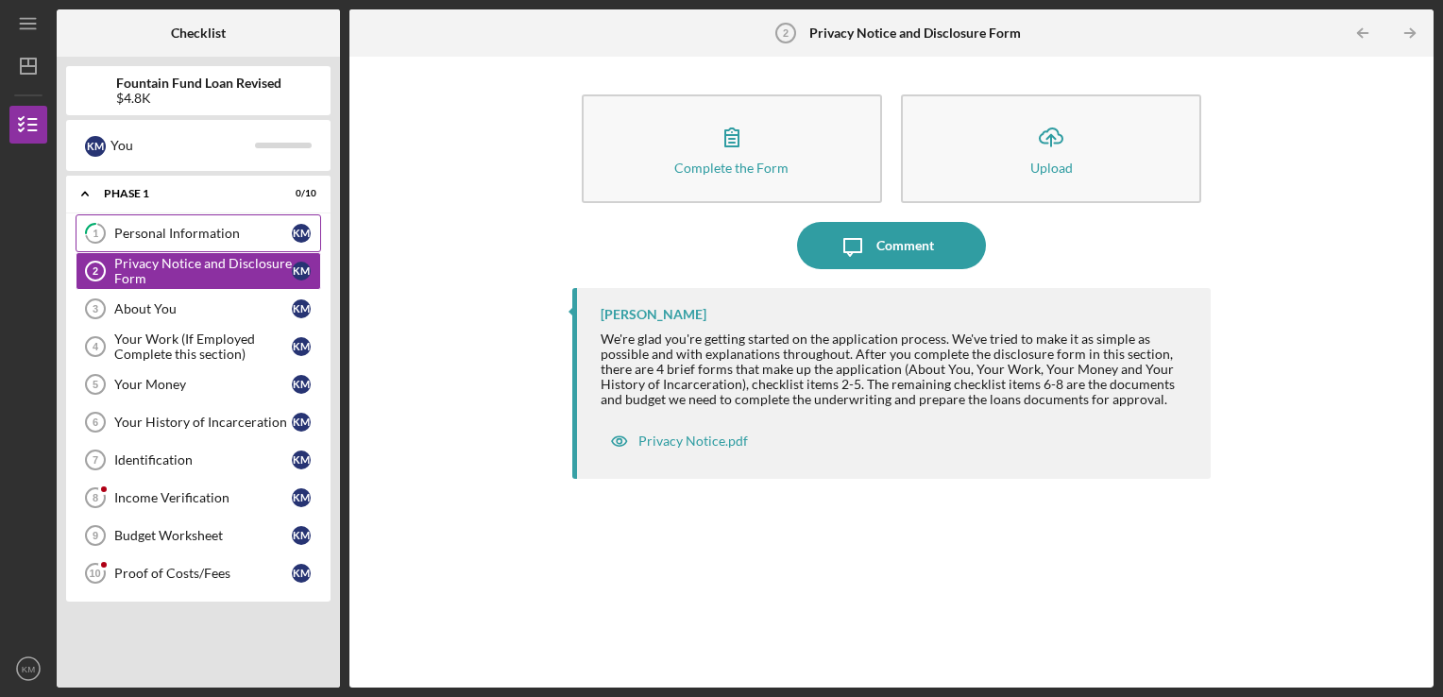
click at [168, 243] on link "1 Personal Information K M" at bounding box center [199, 233] width 246 height 38
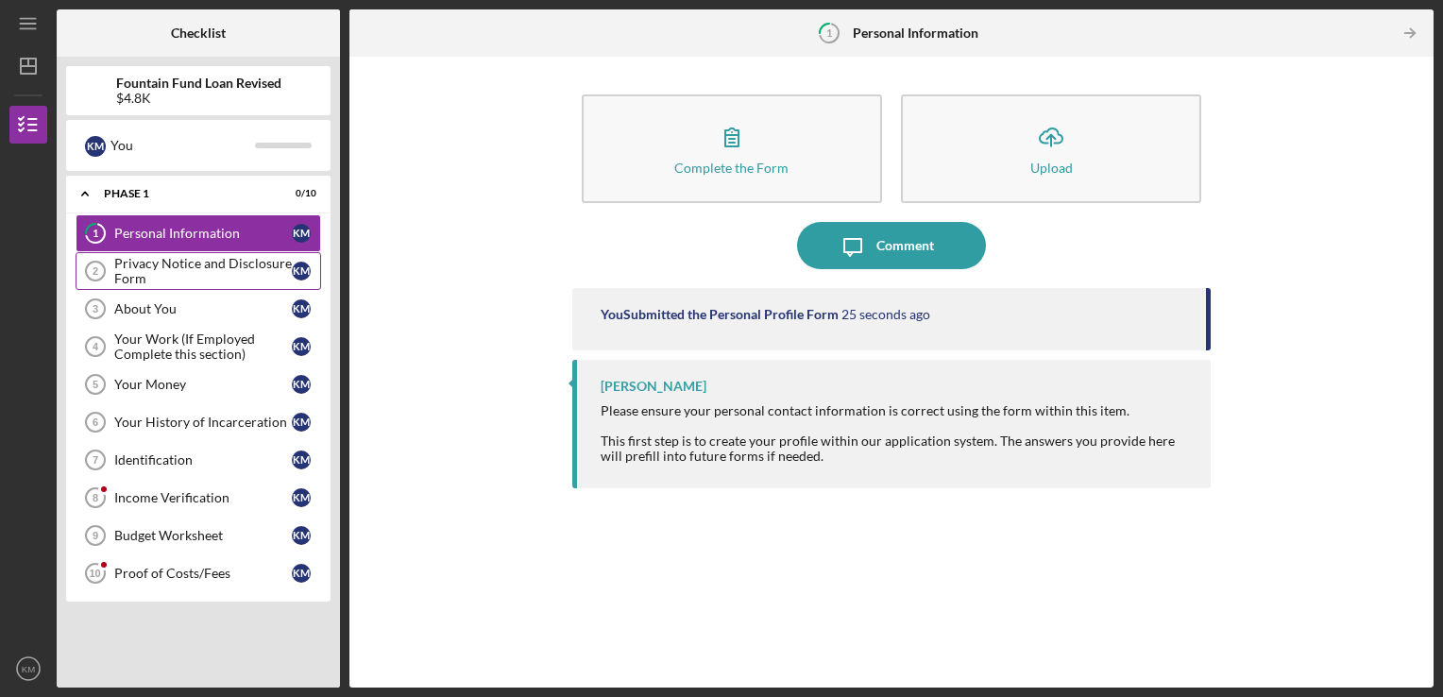
click at [167, 262] on div "Privacy Notice and Disclosure Form" at bounding box center [203, 271] width 178 height 30
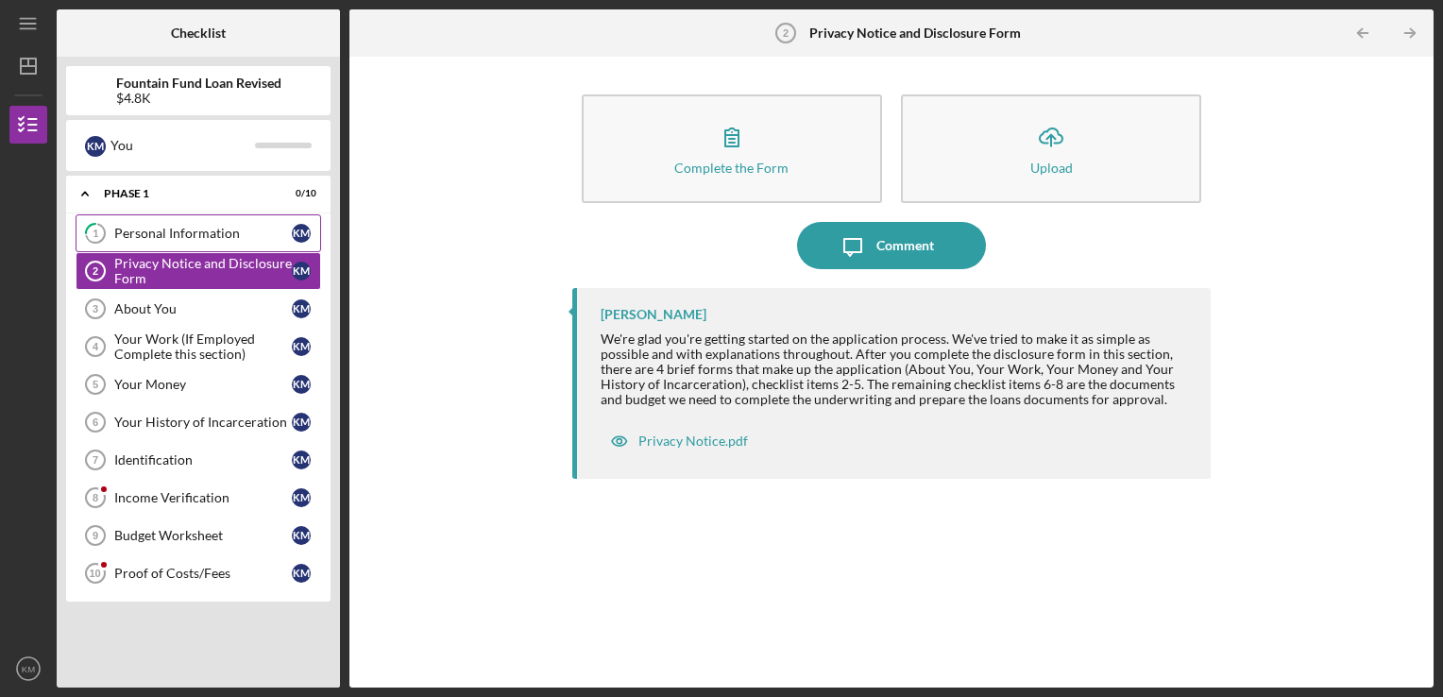
click at [185, 241] on link "1 Personal Information K M" at bounding box center [199, 233] width 246 height 38
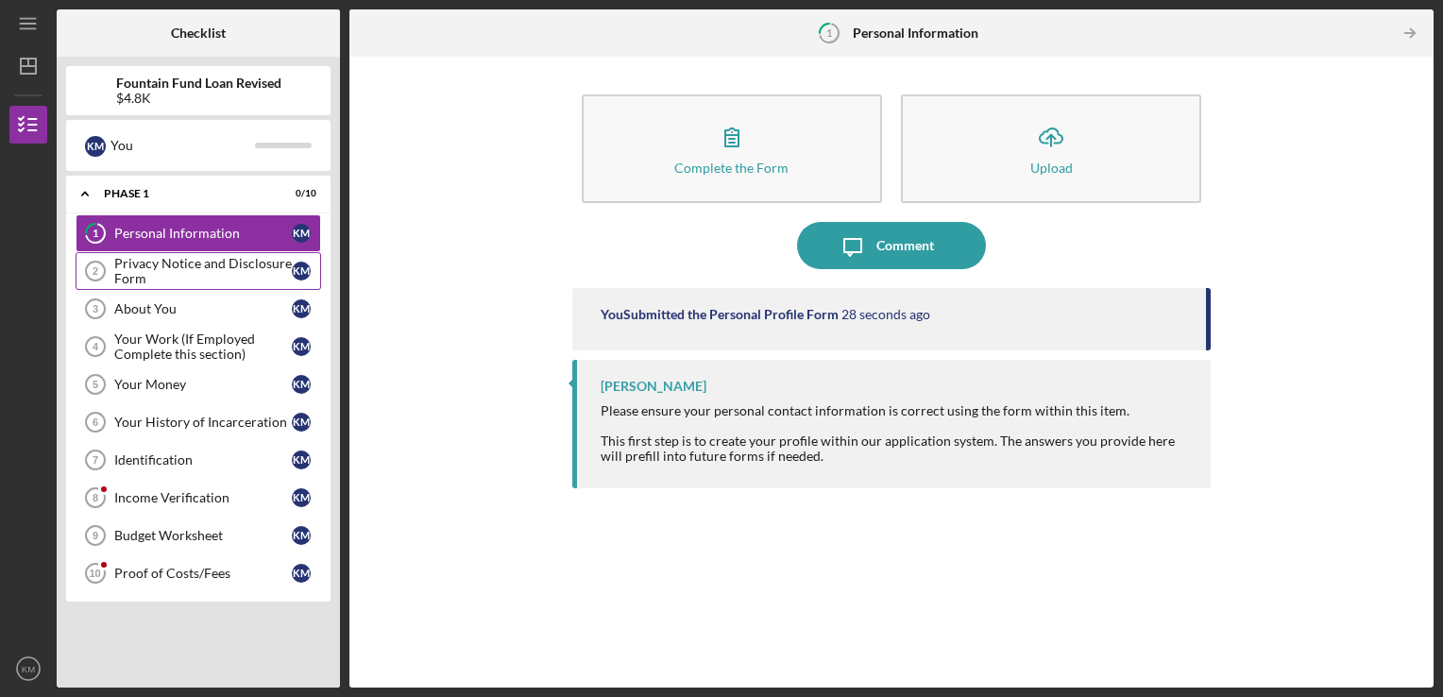
click at [185, 254] on link "Privacy Notice and Disclosure Form 2 Privacy Notice and Disclosure Form K M" at bounding box center [199, 271] width 246 height 38
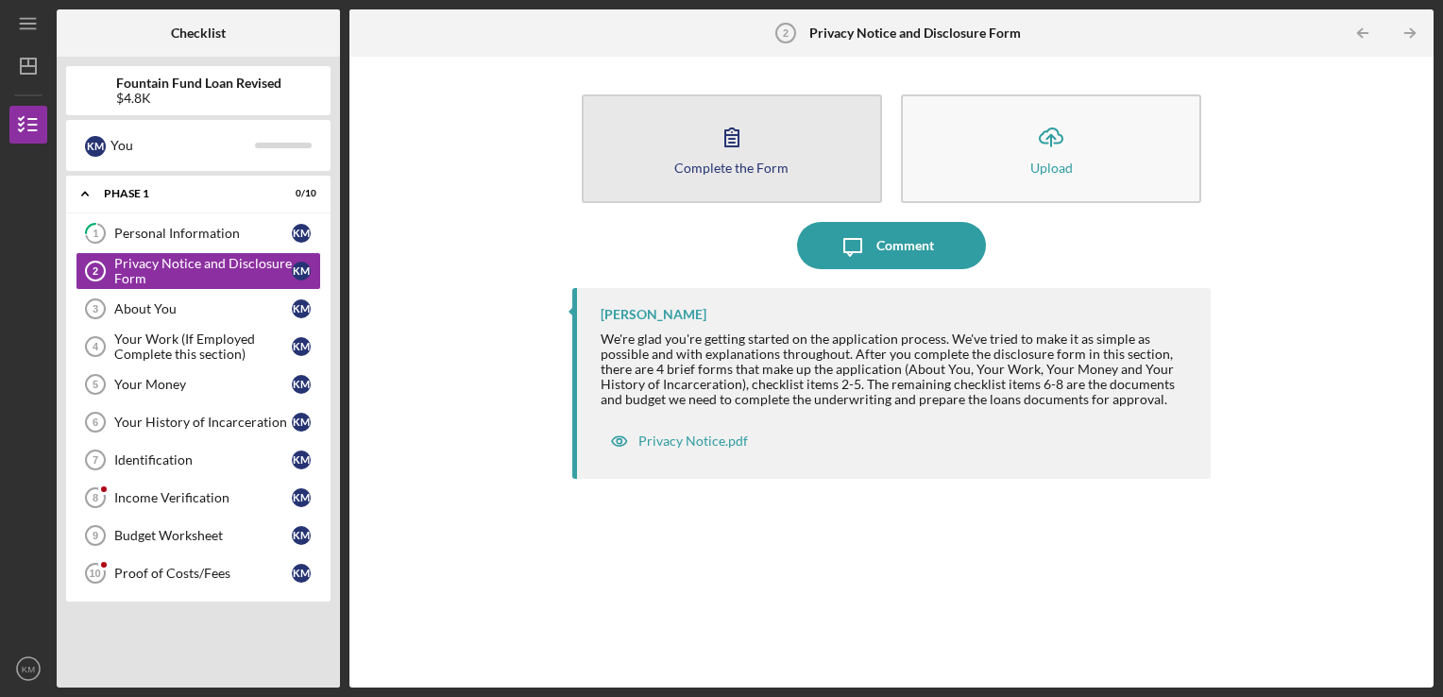
click at [803, 139] on button "Complete the Form Form" at bounding box center [732, 148] width 300 height 109
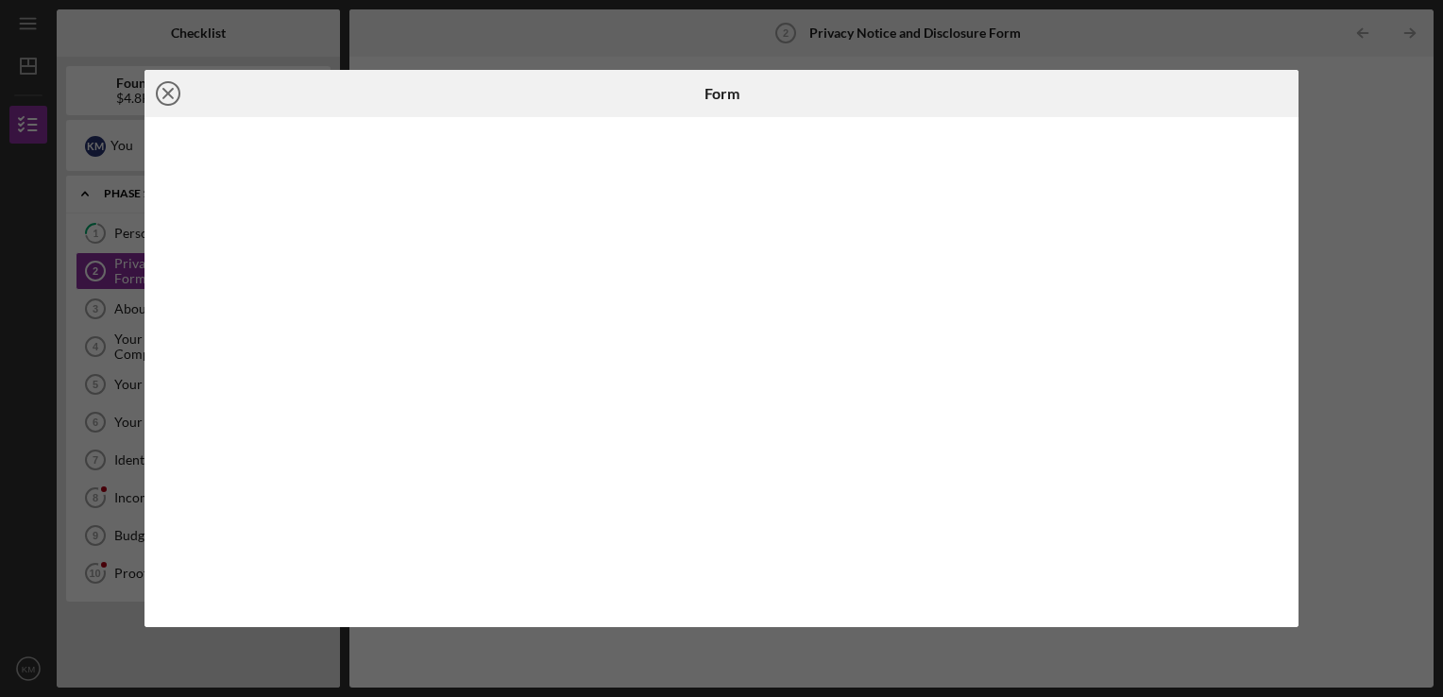
click at [174, 85] on icon "Icon/Close" at bounding box center [167, 93] width 47 height 47
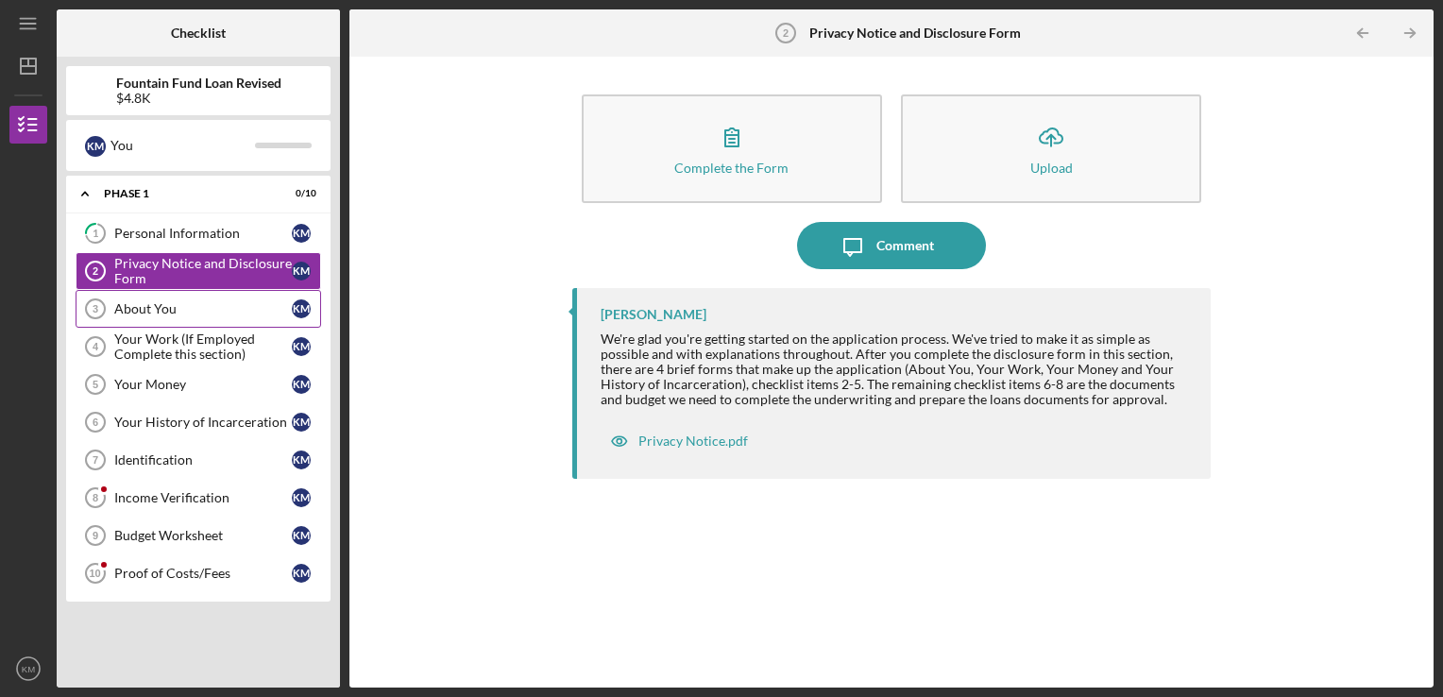
click at [145, 319] on link "About You 3 About You K M" at bounding box center [199, 309] width 246 height 38
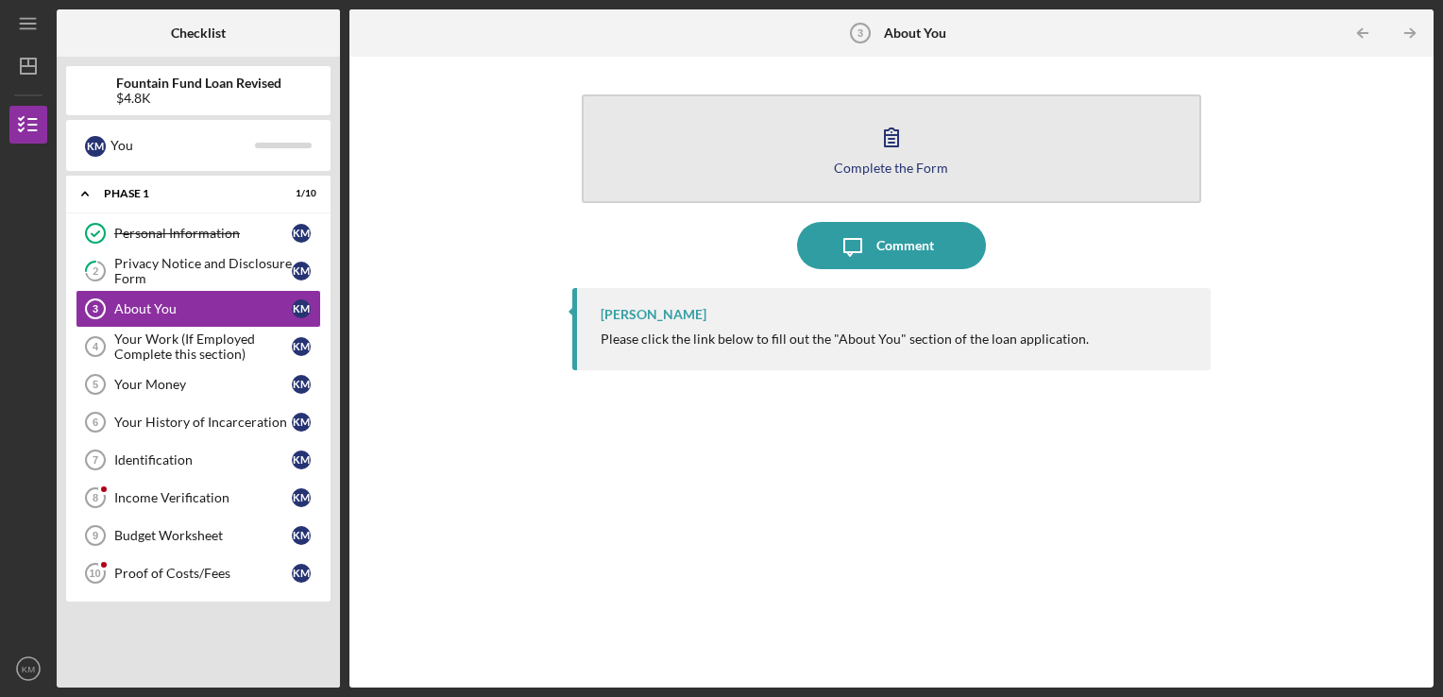
click at [867, 148] on button "Complete the Form Form" at bounding box center [892, 148] width 620 height 109
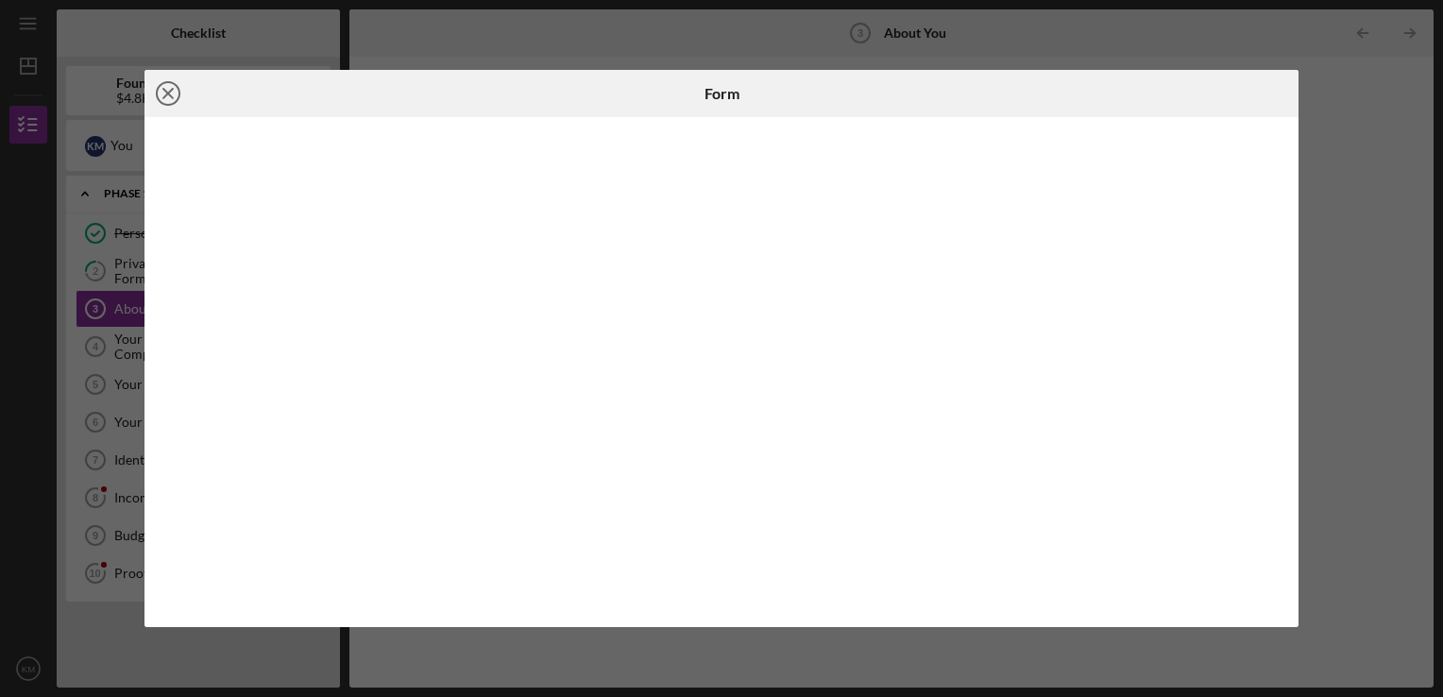
click at [171, 99] on icon "Icon/Close" at bounding box center [167, 93] width 47 height 47
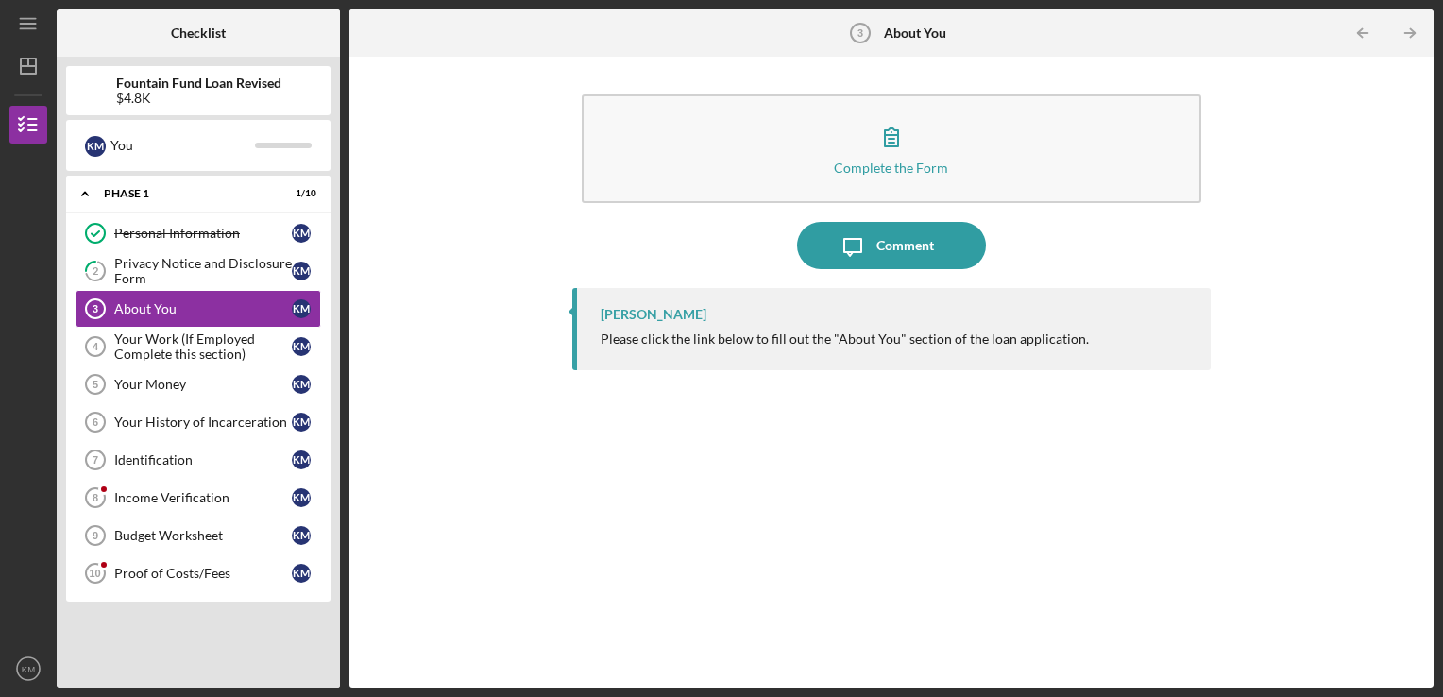
drag, startPoint x: 220, startPoint y: 358, endPoint x: 638, endPoint y: 430, distance: 424.5
click at [638, 430] on div "[PERSON_NAME] Please click the link below to fill out the "About You" section o…" at bounding box center [891, 473] width 639 height 371
click at [151, 304] on div "About You" at bounding box center [203, 308] width 178 height 15
click at [914, 232] on div "Comment" at bounding box center [905, 245] width 58 height 47
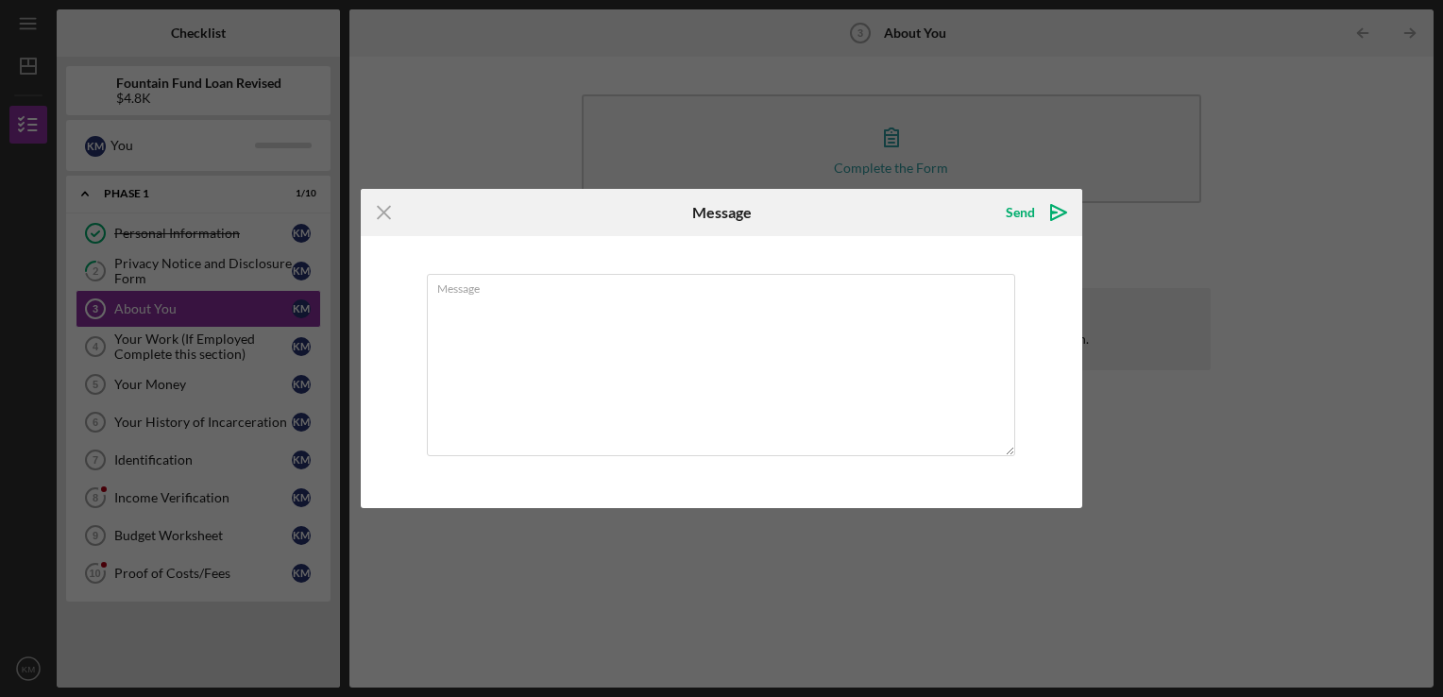
click at [607, 590] on div "Icon/Menu Close Message Send Icon/icon-invite-send Message Cancel Send Icon/ico…" at bounding box center [721, 348] width 1443 height 697
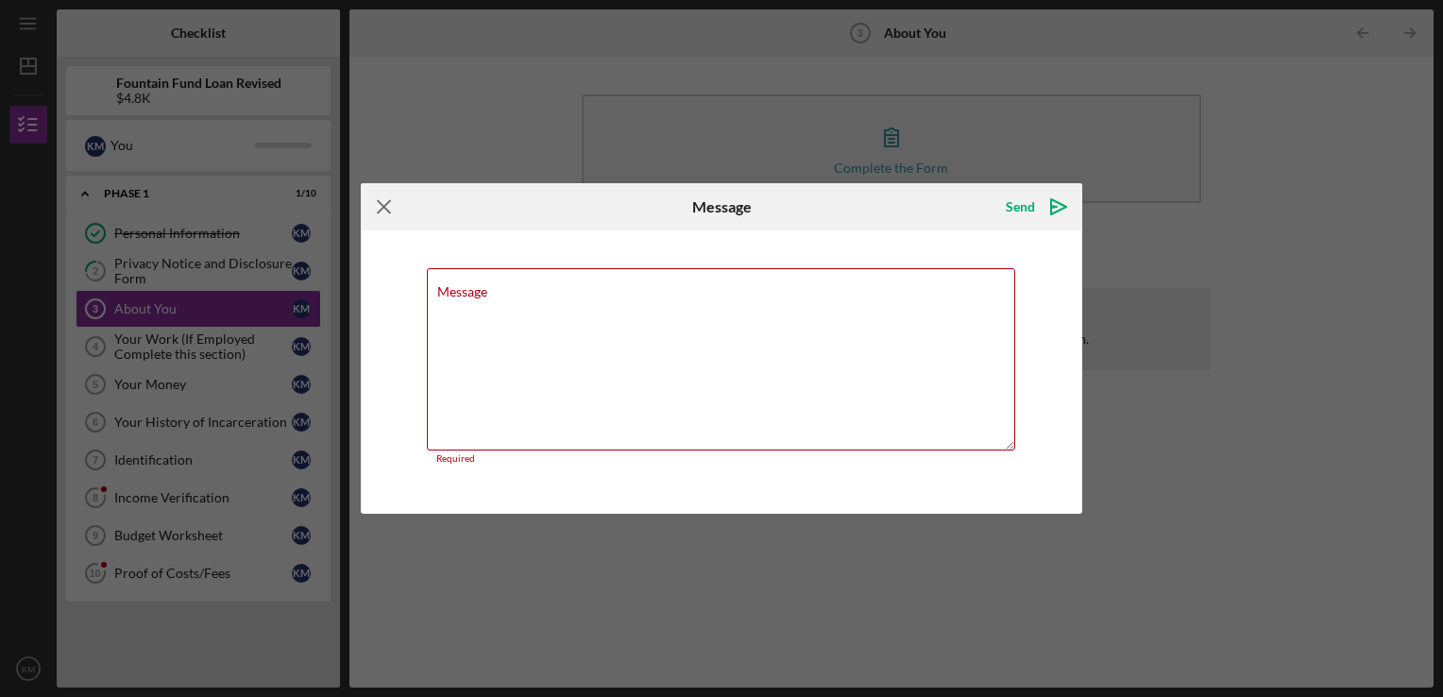
click at [386, 202] on icon "Icon/Menu Close" at bounding box center [384, 206] width 47 height 47
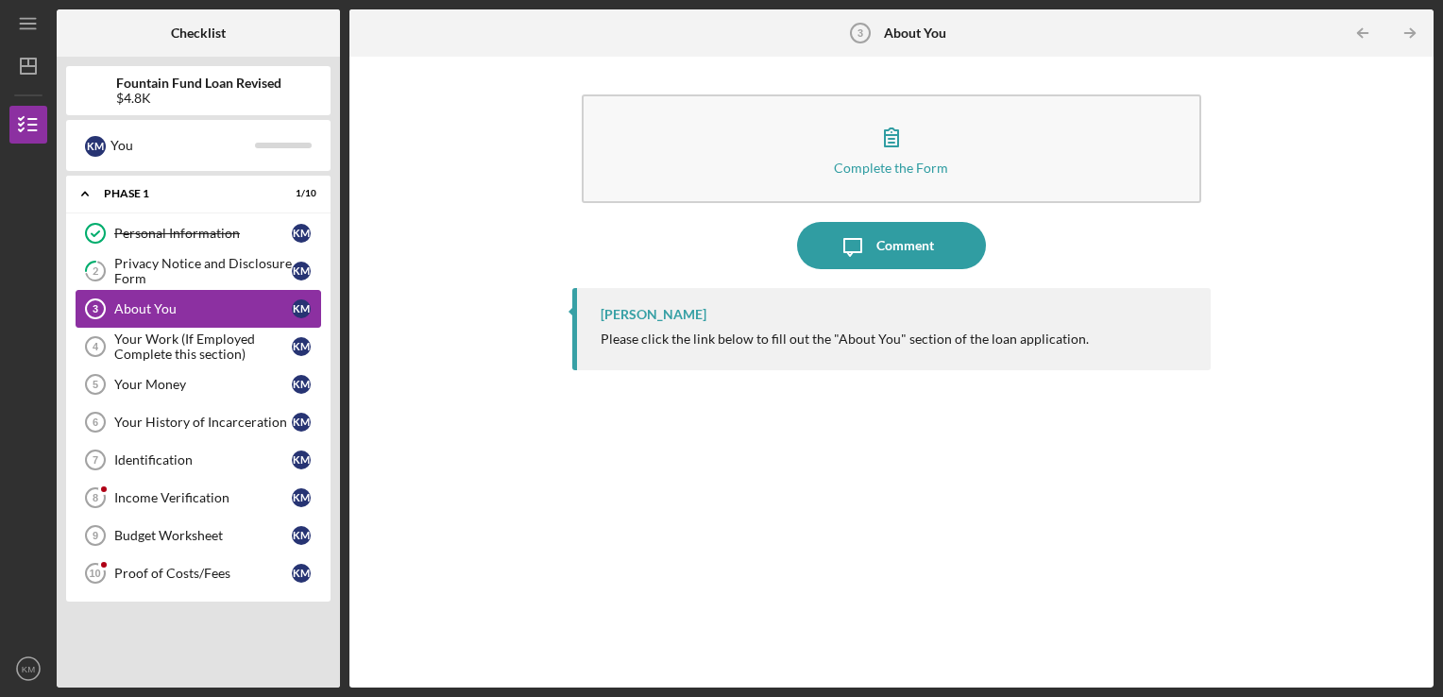
click at [169, 309] on div "About You" at bounding box center [203, 308] width 178 height 15
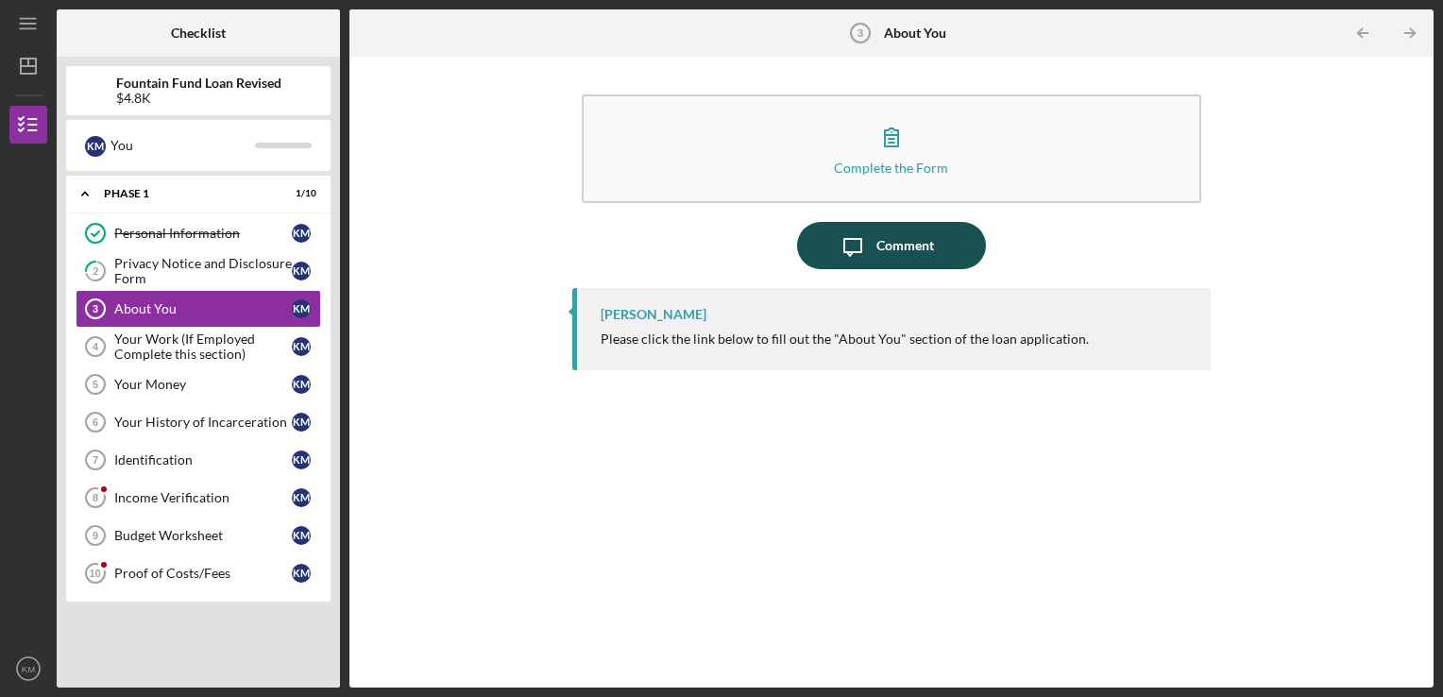
click at [911, 255] on div "Comment" at bounding box center [905, 245] width 58 height 47
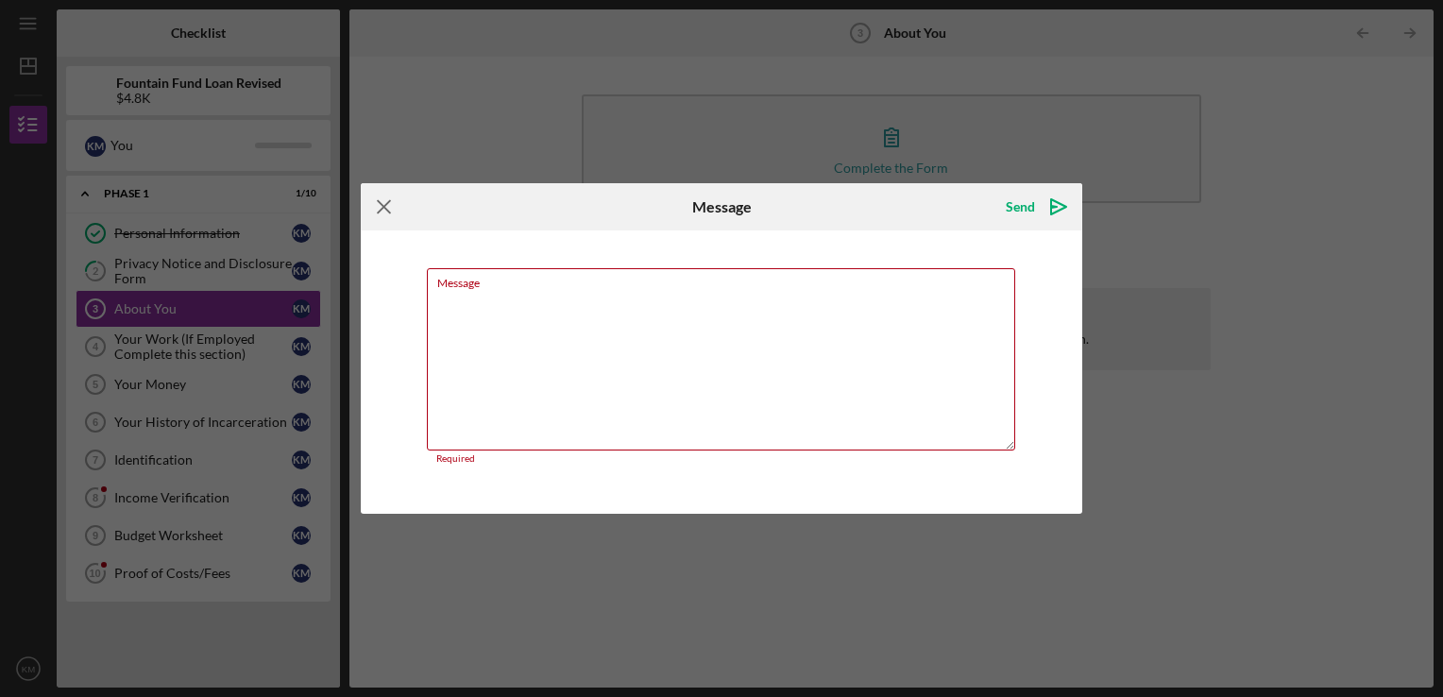
click at [385, 208] on line at bounding box center [384, 207] width 12 height 12
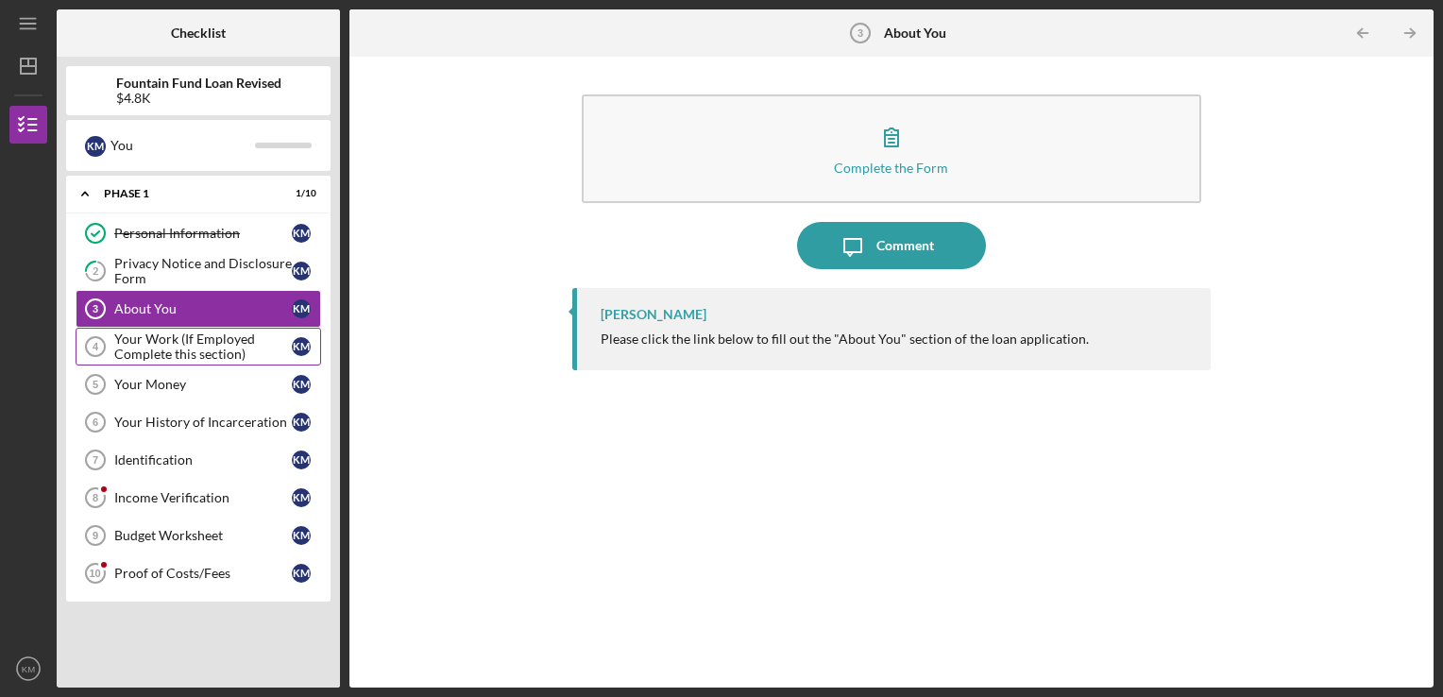
click at [185, 363] on link "Your Work (If Employed Complete this section) 4 Your Work (If Employed Complete…" at bounding box center [199, 347] width 246 height 38
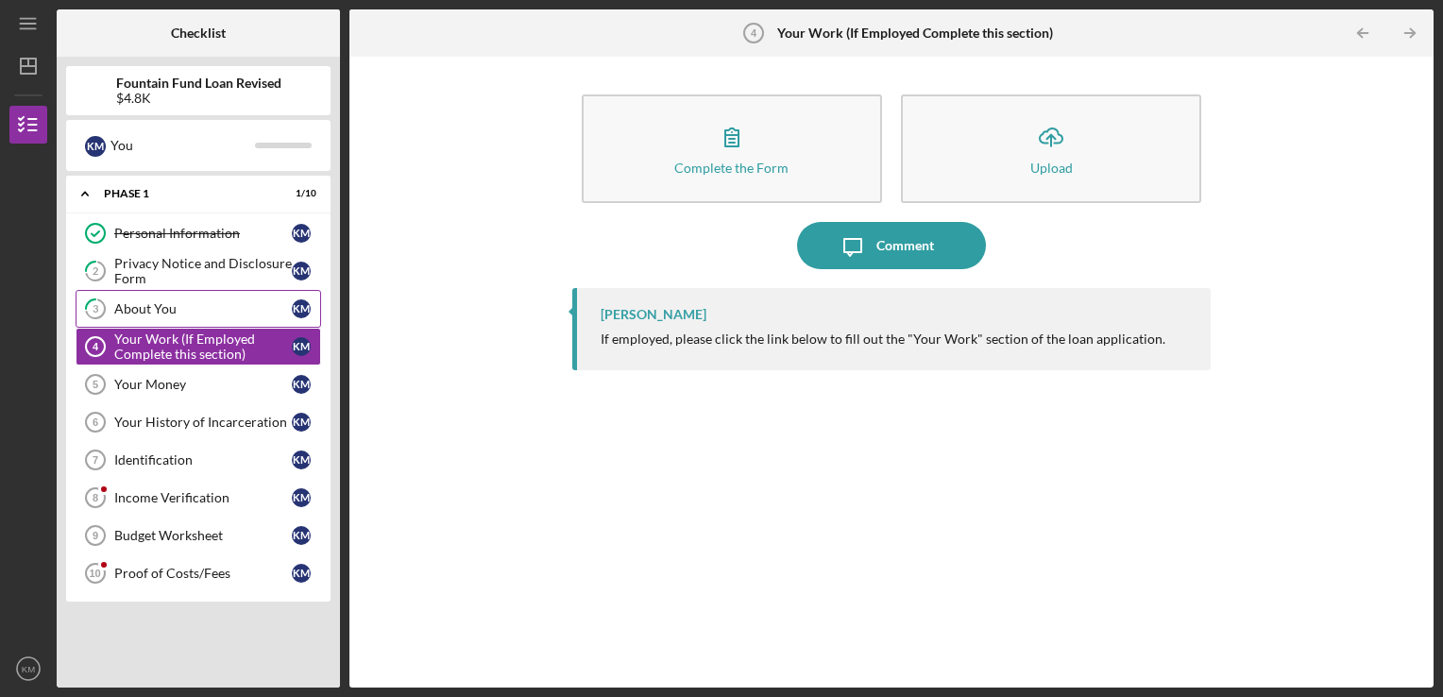
click at [169, 305] on div "About You" at bounding box center [203, 308] width 178 height 15
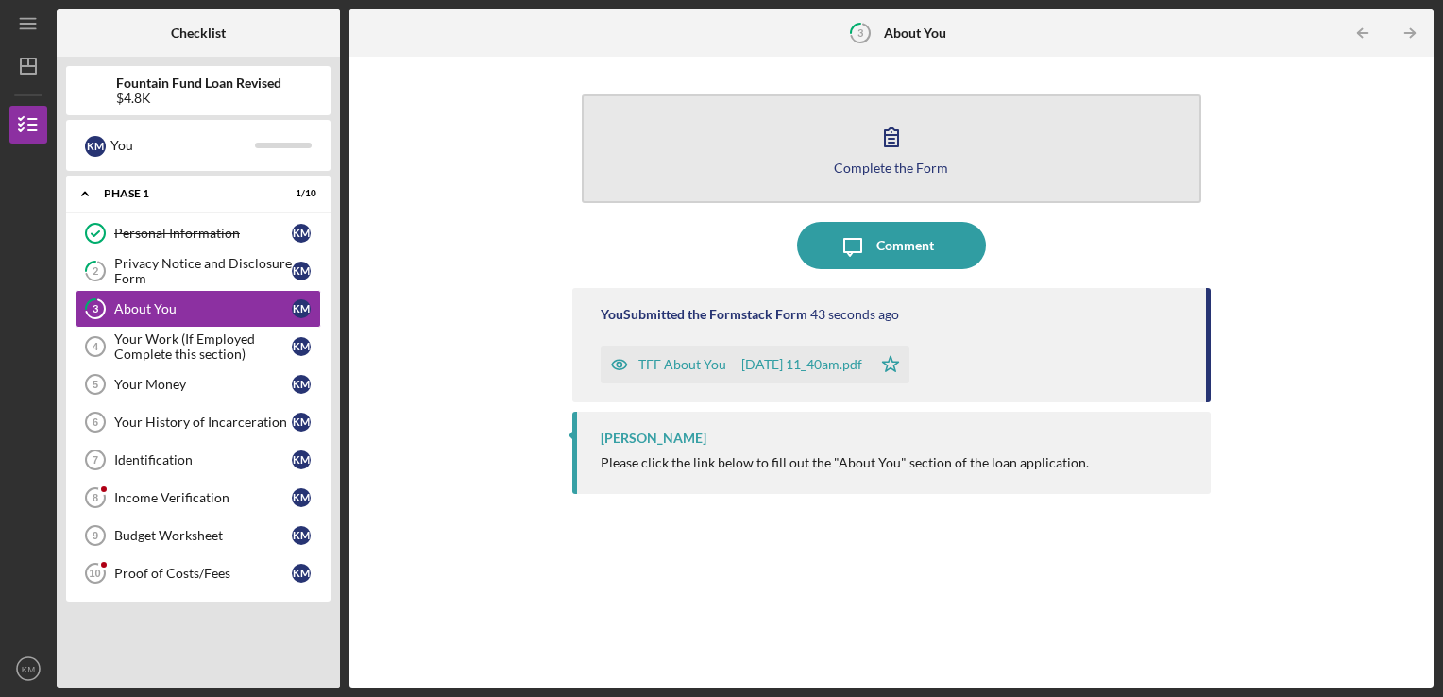
click at [863, 162] on div "Complete the Form" at bounding box center [891, 168] width 114 height 14
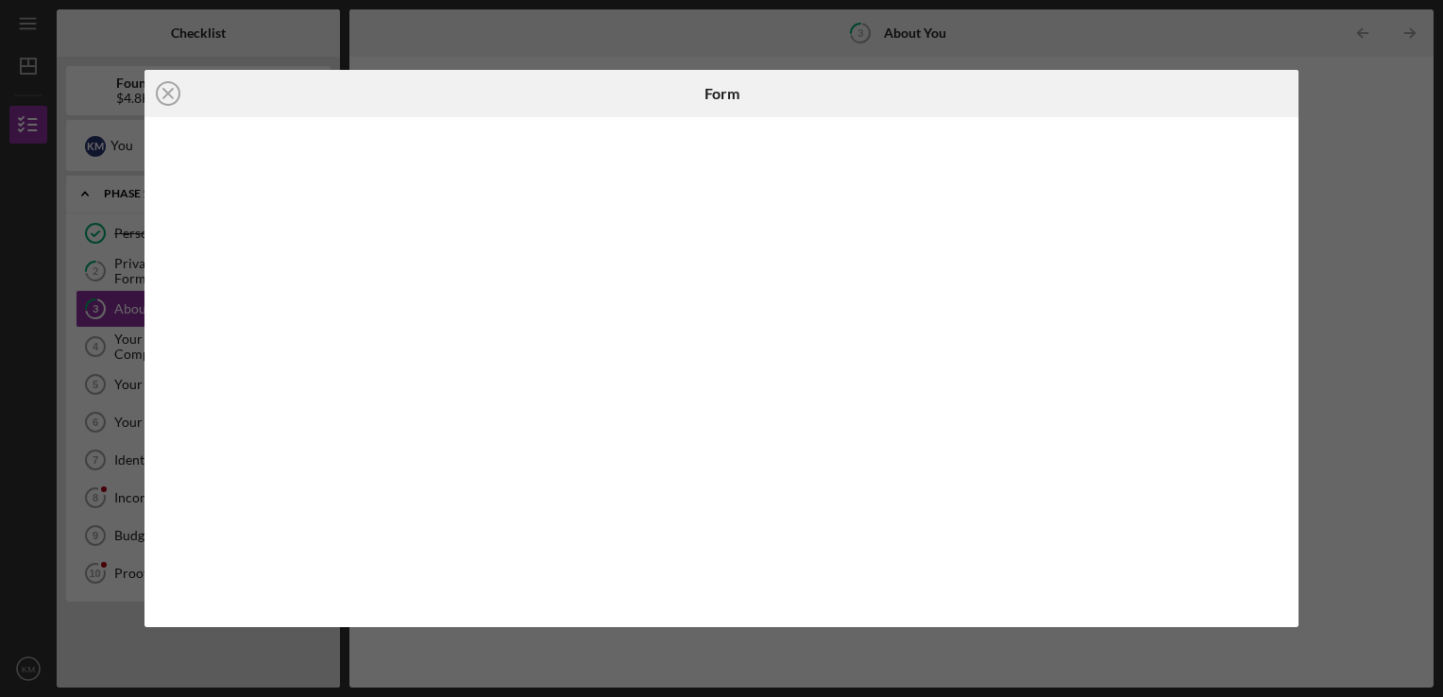
click at [1368, 294] on div "Icon/Close Form" at bounding box center [721, 348] width 1443 height 697
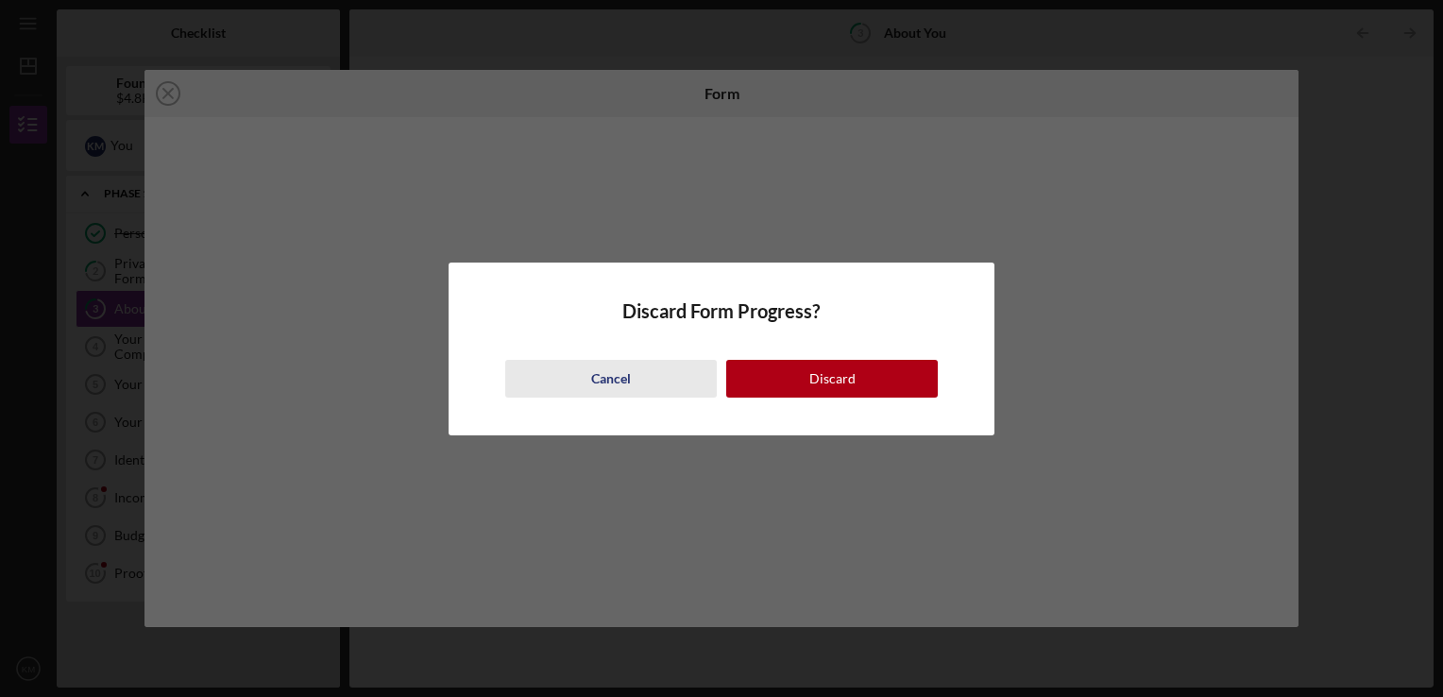
click at [612, 365] on div "Cancel" at bounding box center [611, 379] width 40 height 38
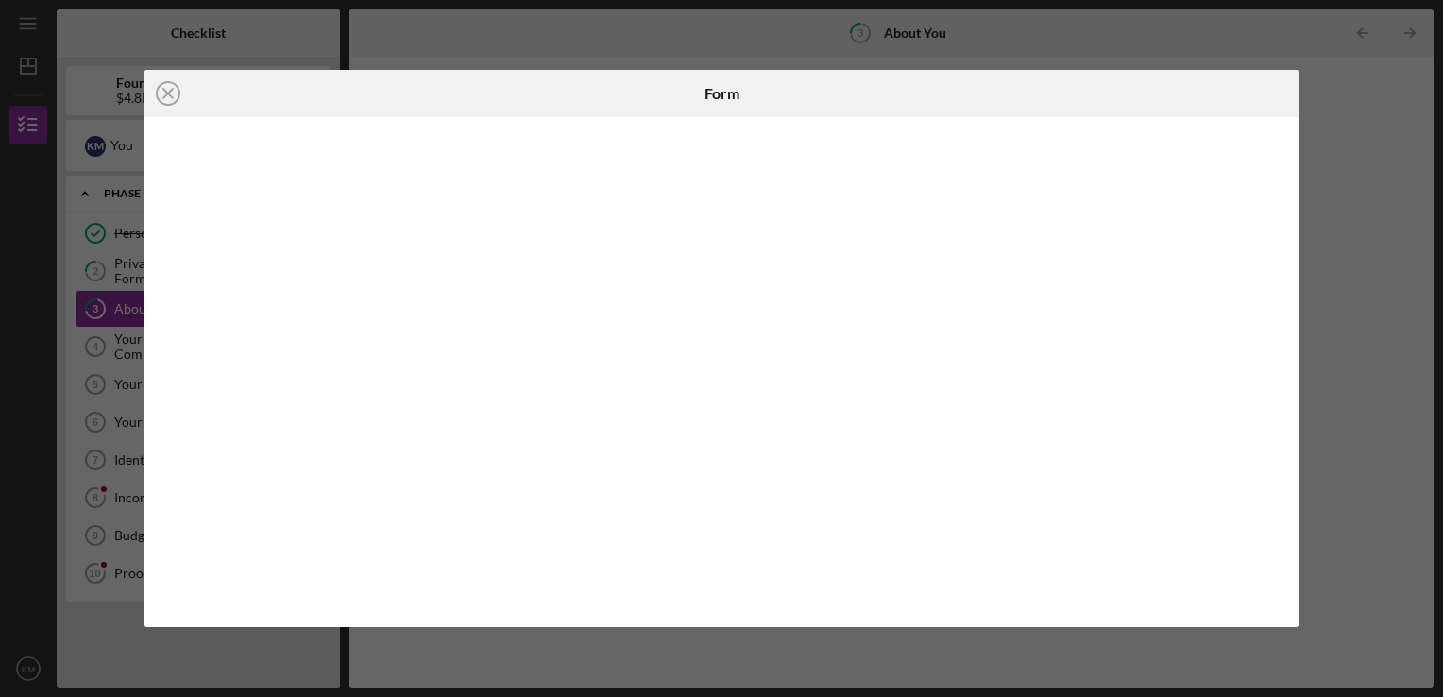
click at [1407, 232] on div "Icon/Close Form" at bounding box center [721, 348] width 1443 height 697
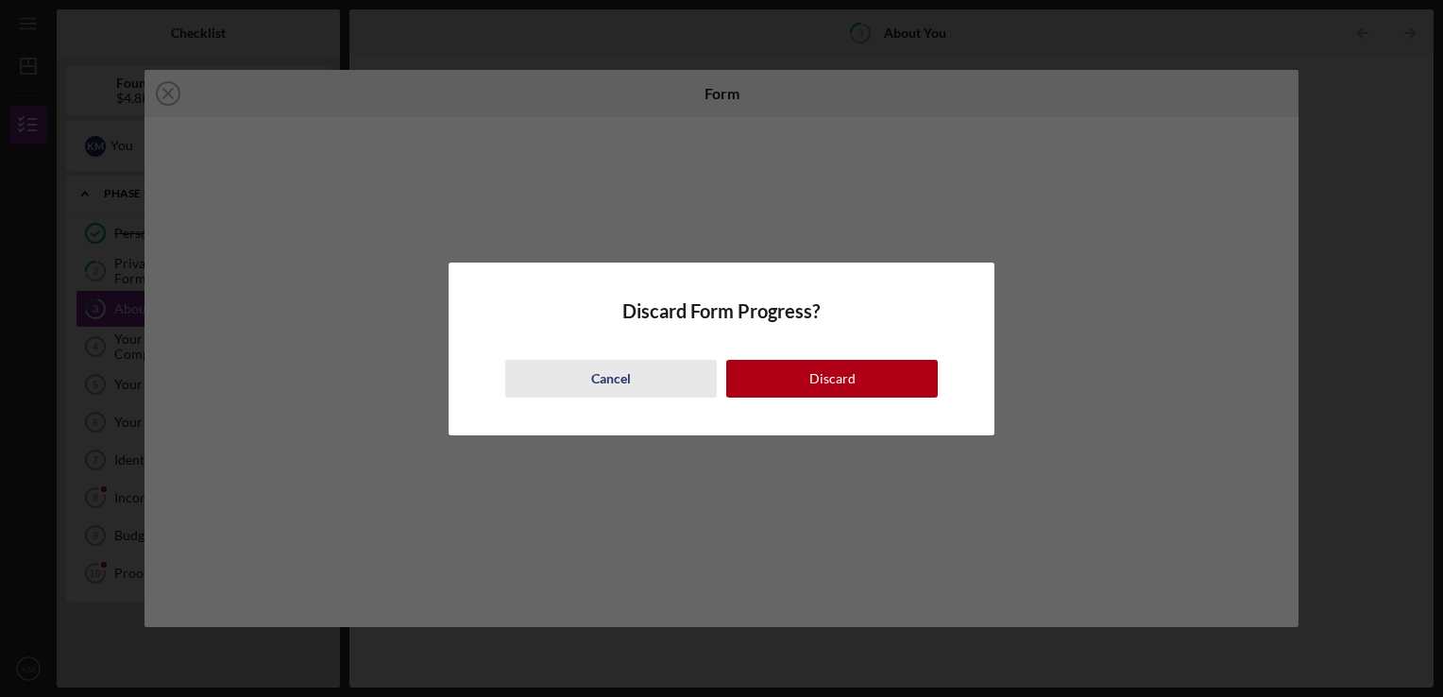
click at [602, 381] on div "Cancel" at bounding box center [611, 379] width 40 height 38
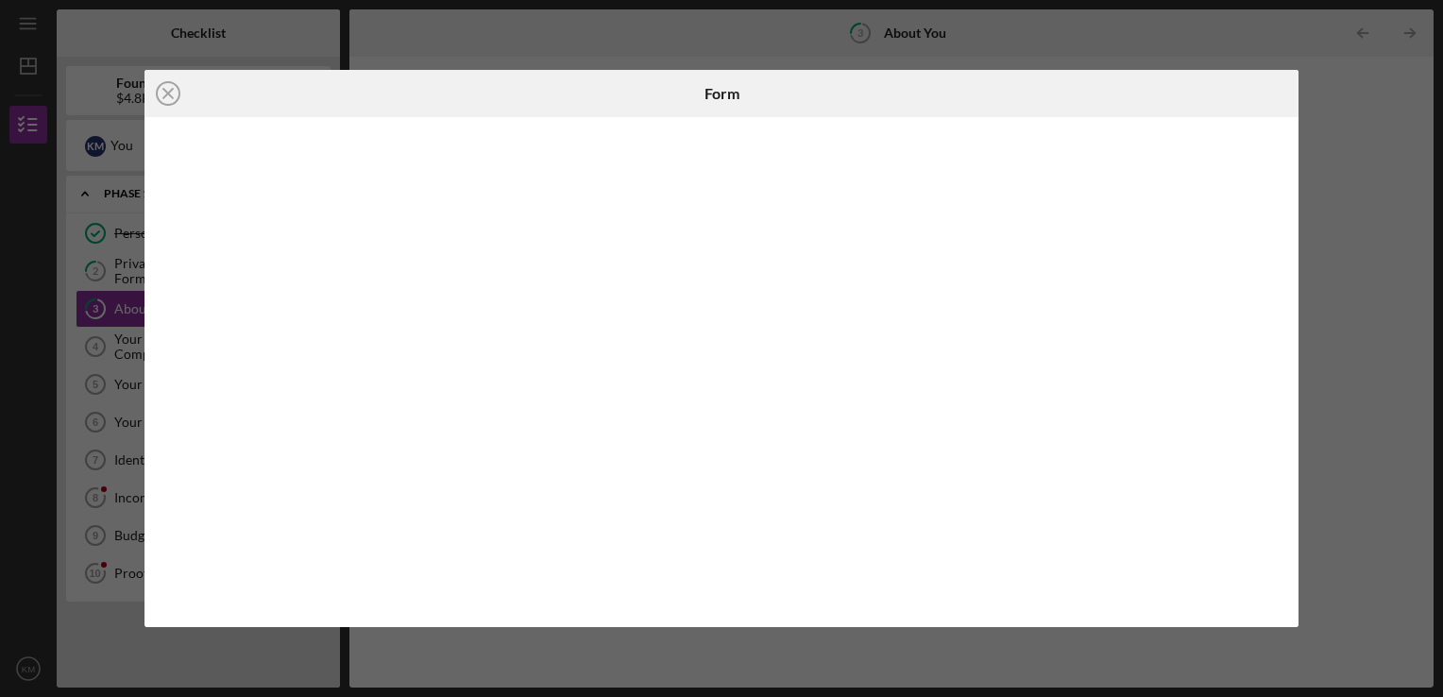
click at [1350, 167] on div "Icon/Close Form" at bounding box center [721, 348] width 1443 height 697
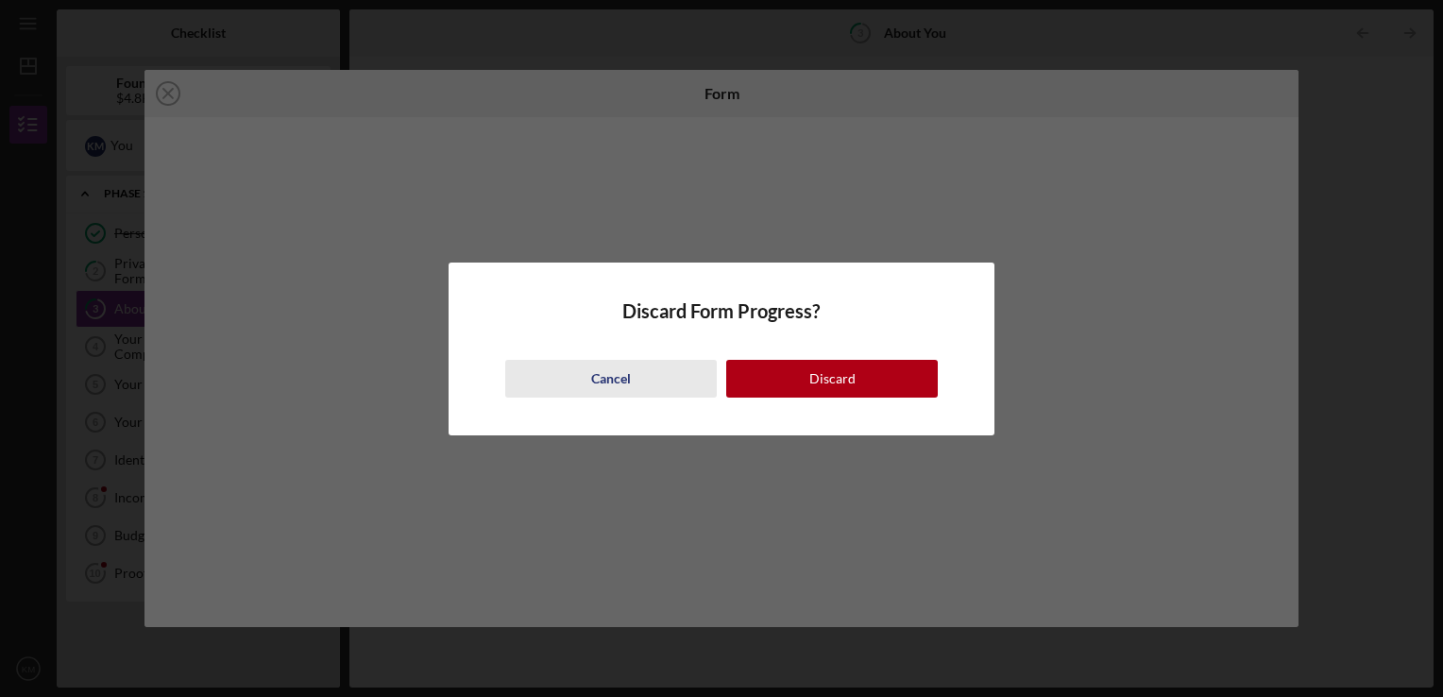
click at [603, 387] on div "Cancel" at bounding box center [611, 379] width 40 height 38
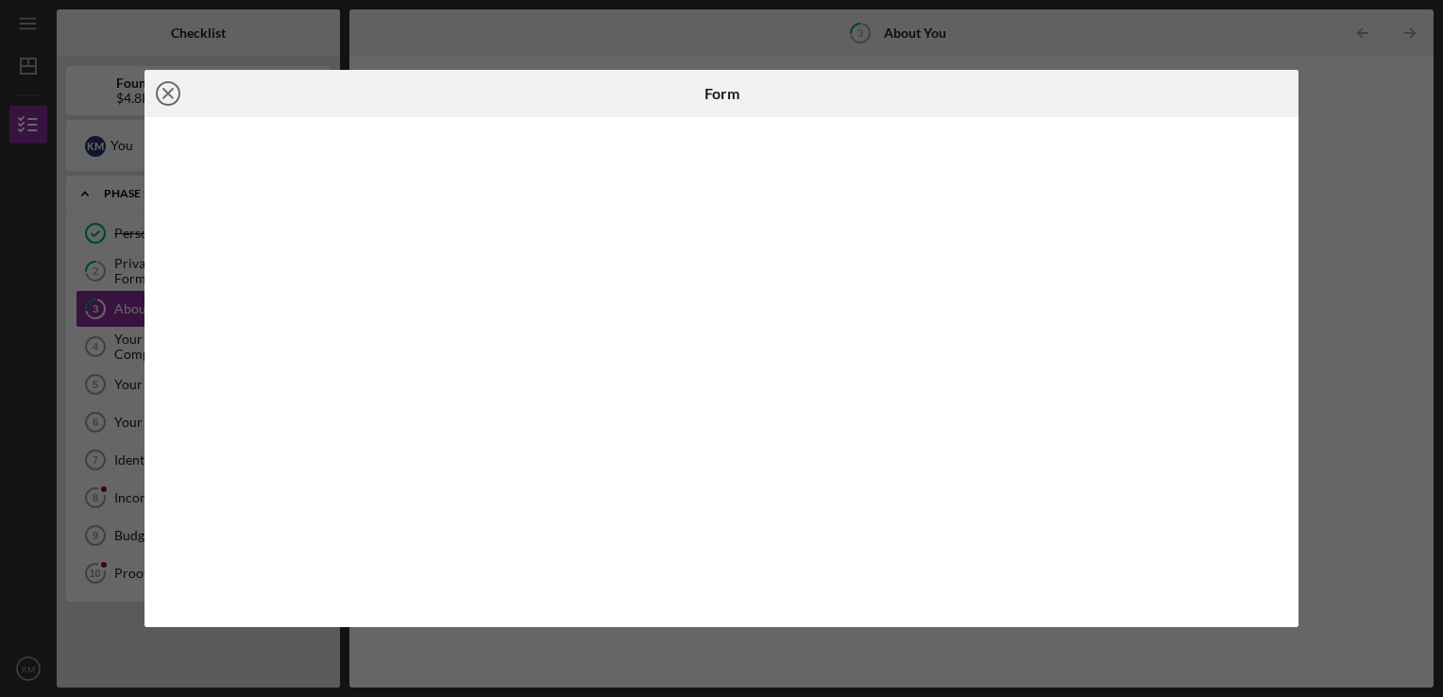
click at [170, 90] on line at bounding box center [167, 93] width 9 height 9
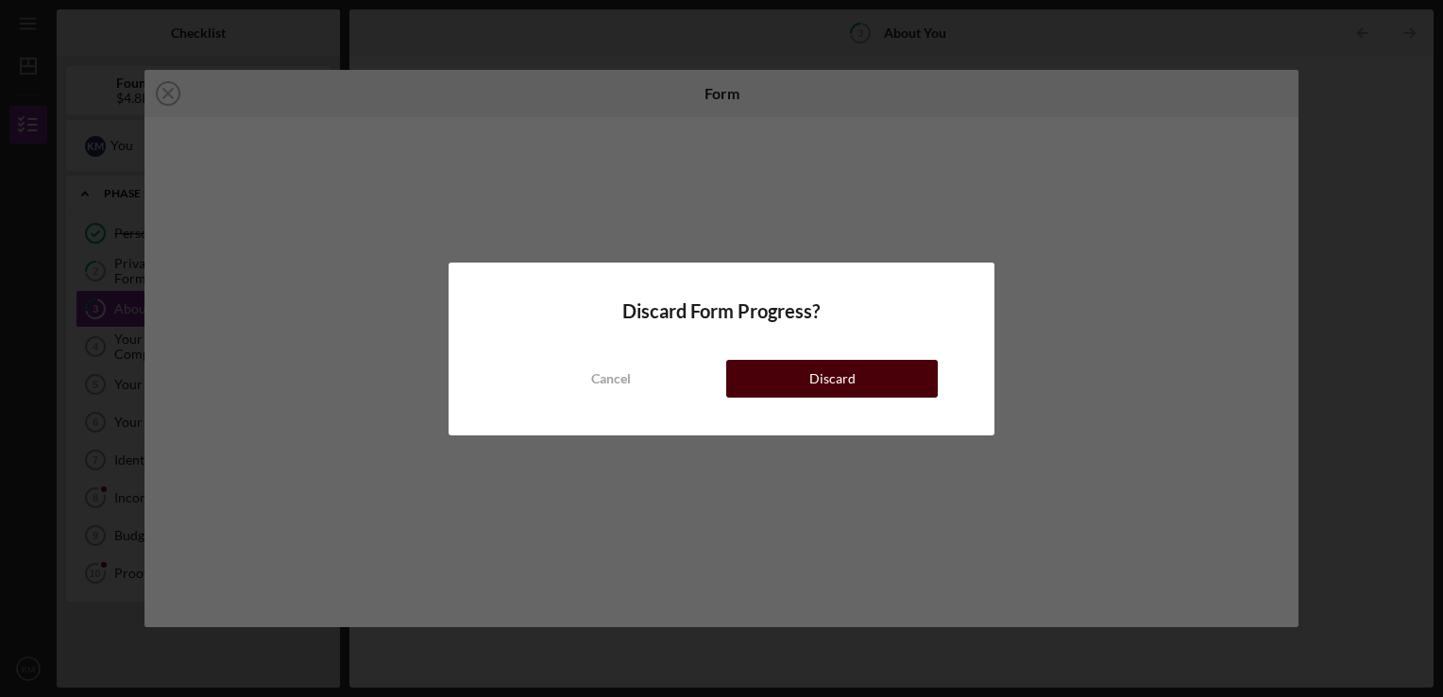
click at [850, 391] on div "Discard" at bounding box center [832, 379] width 46 height 38
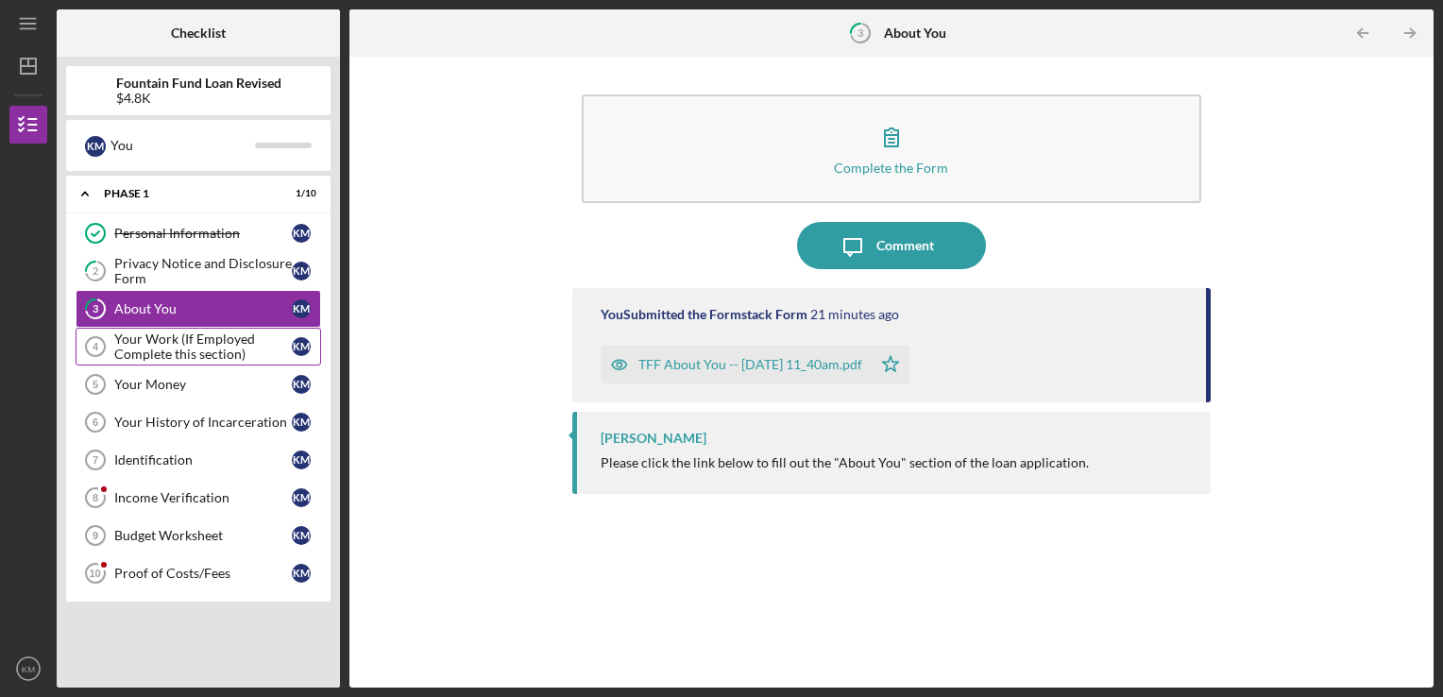
click at [144, 348] on div "Your Work (If Employed Complete this section)" at bounding box center [203, 346] width 178 height 30
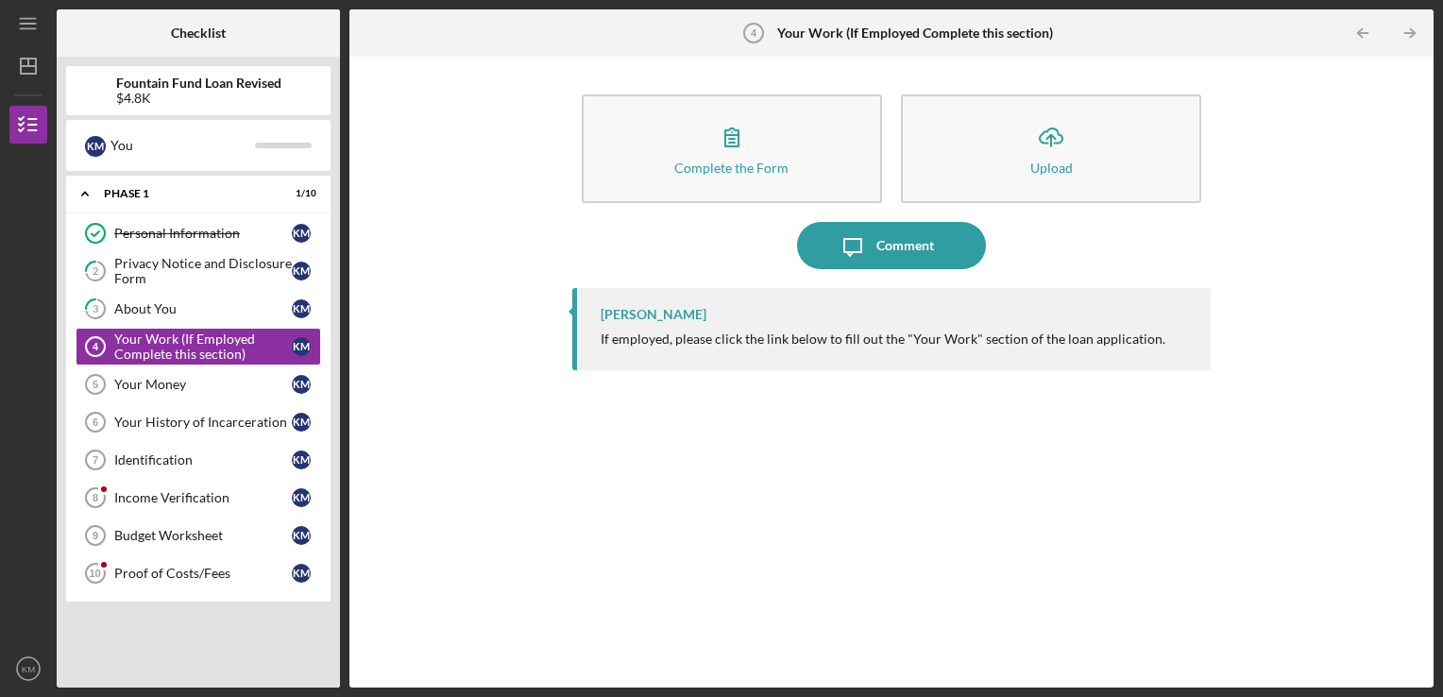
drag, startPoint x: 144, startPoint y: 348, endPoint x: 603, endPoint y: 281, distance: 462.8
click at [143, 348] on div "Your Work (If Employed Complete this section)" at bounding box center [203, 346] width 178 height 30
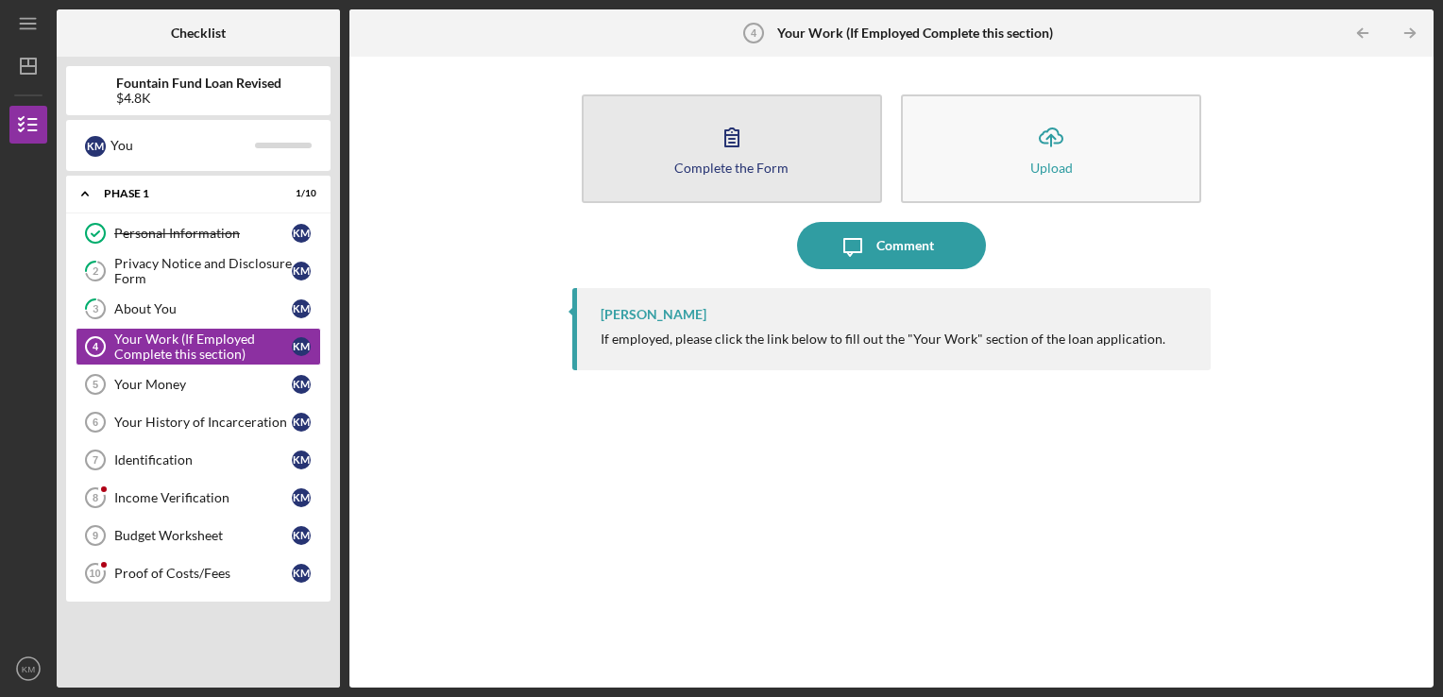
click at [744, 142] on icon "button" at bounding box center [731, 136] width 47 height 47
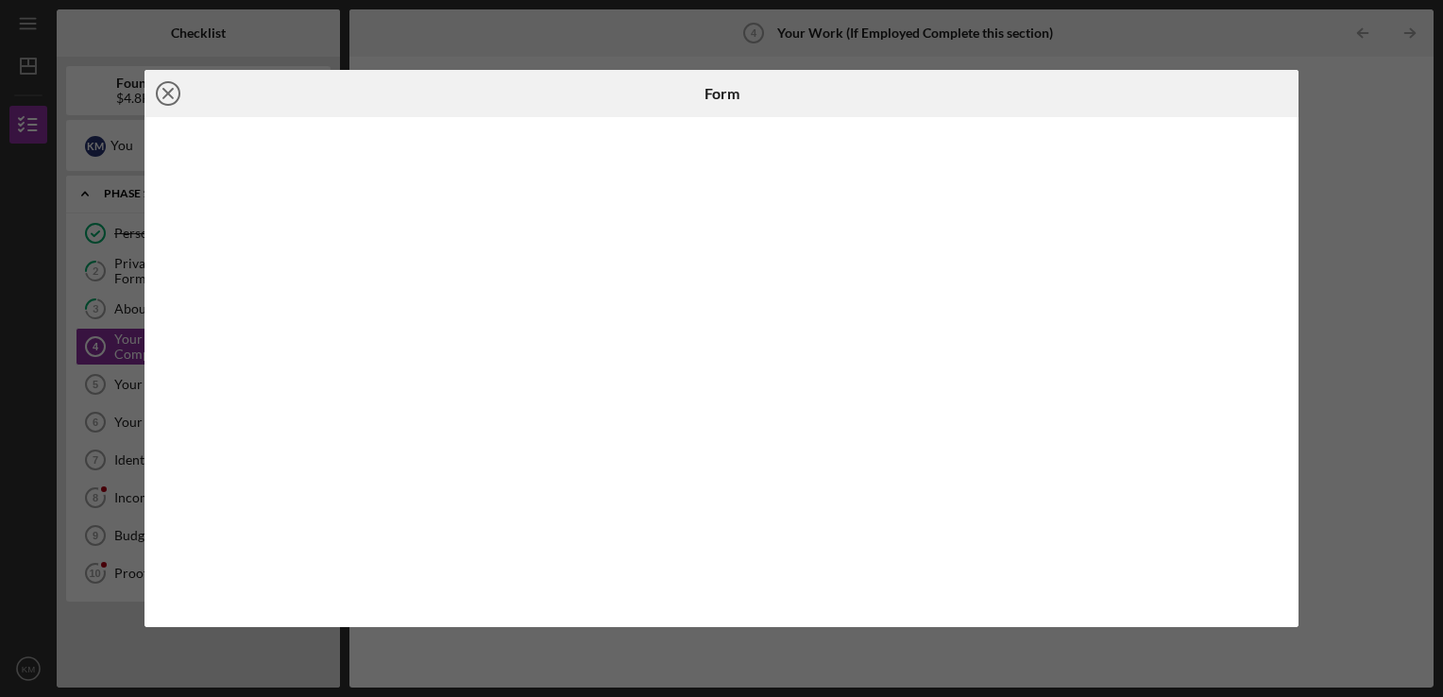
click at [164, 94] on icon "Icon/Close" at bounding box center [167, 93] width 47 height 47
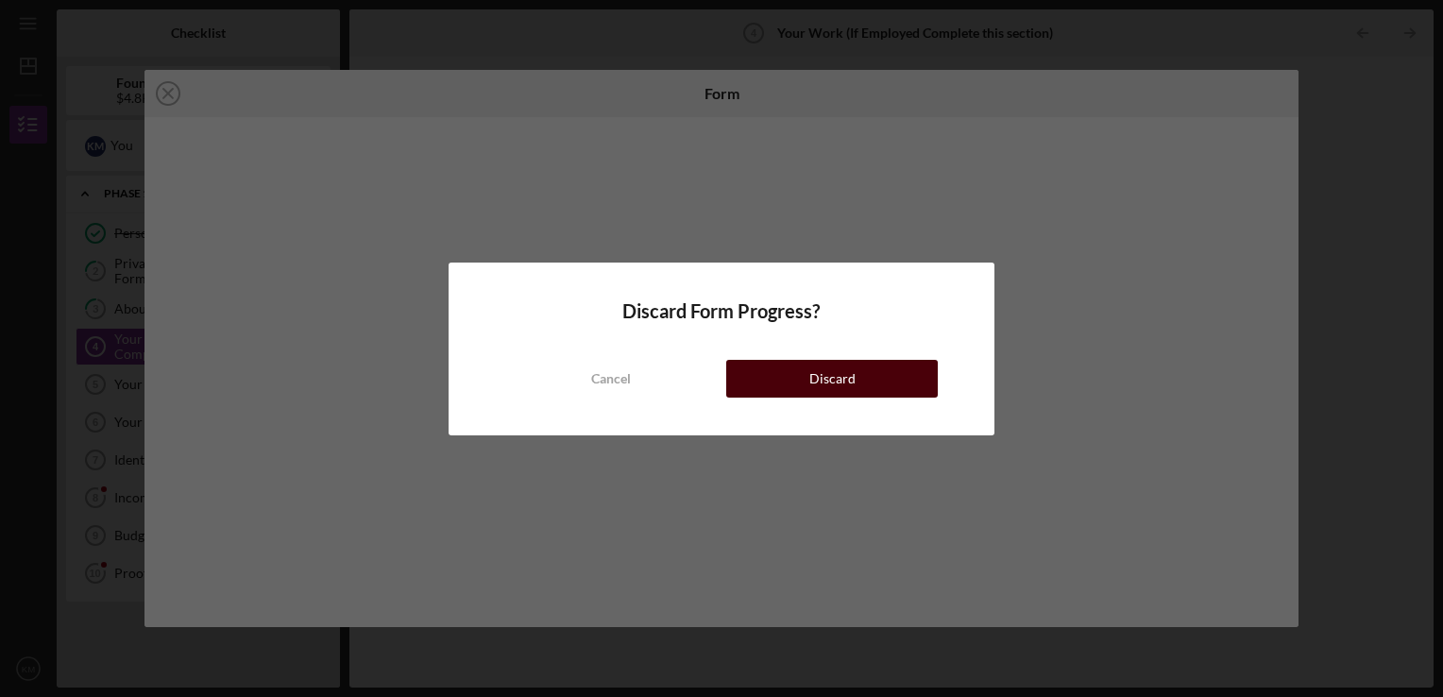
click at [807, 387] on button "Discard" at bounding box center [832, 379] width 212 height 38
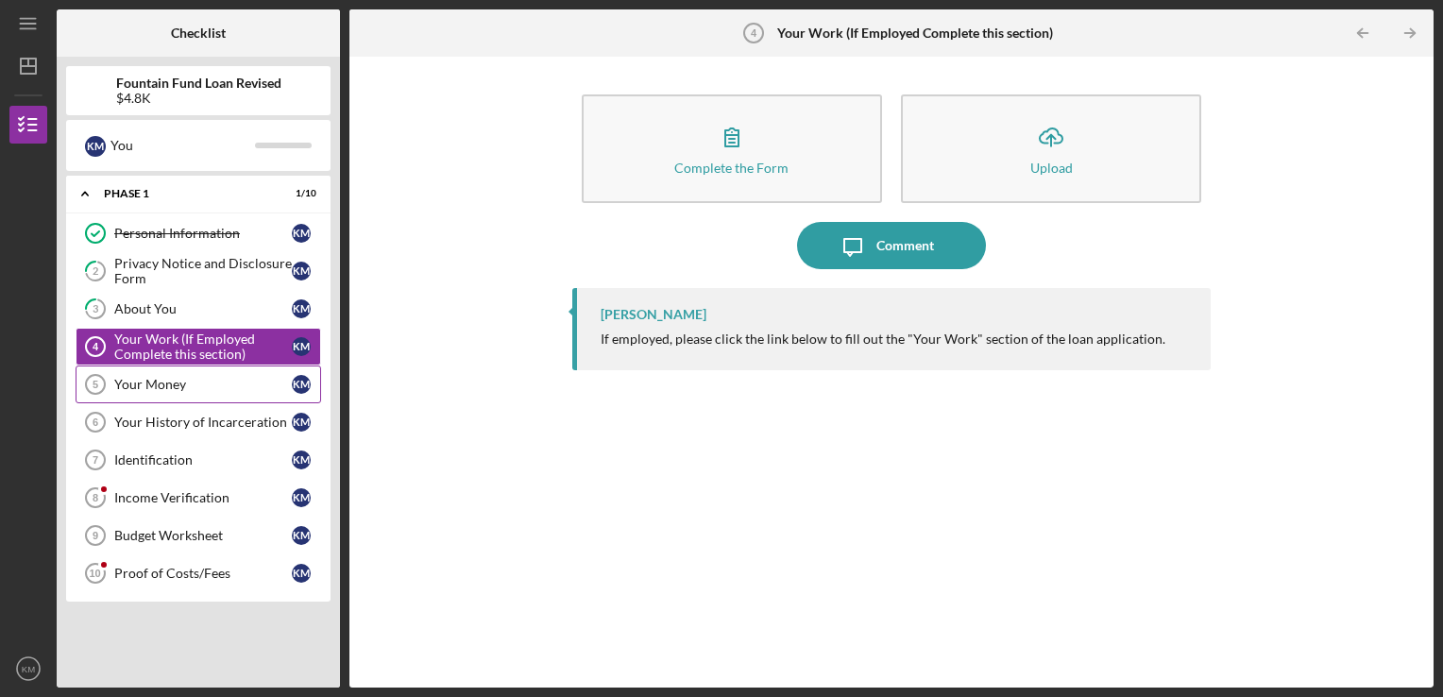
click at [166, 387] on div "Your Money" at bounding box center [203, 384] width 178 height 15
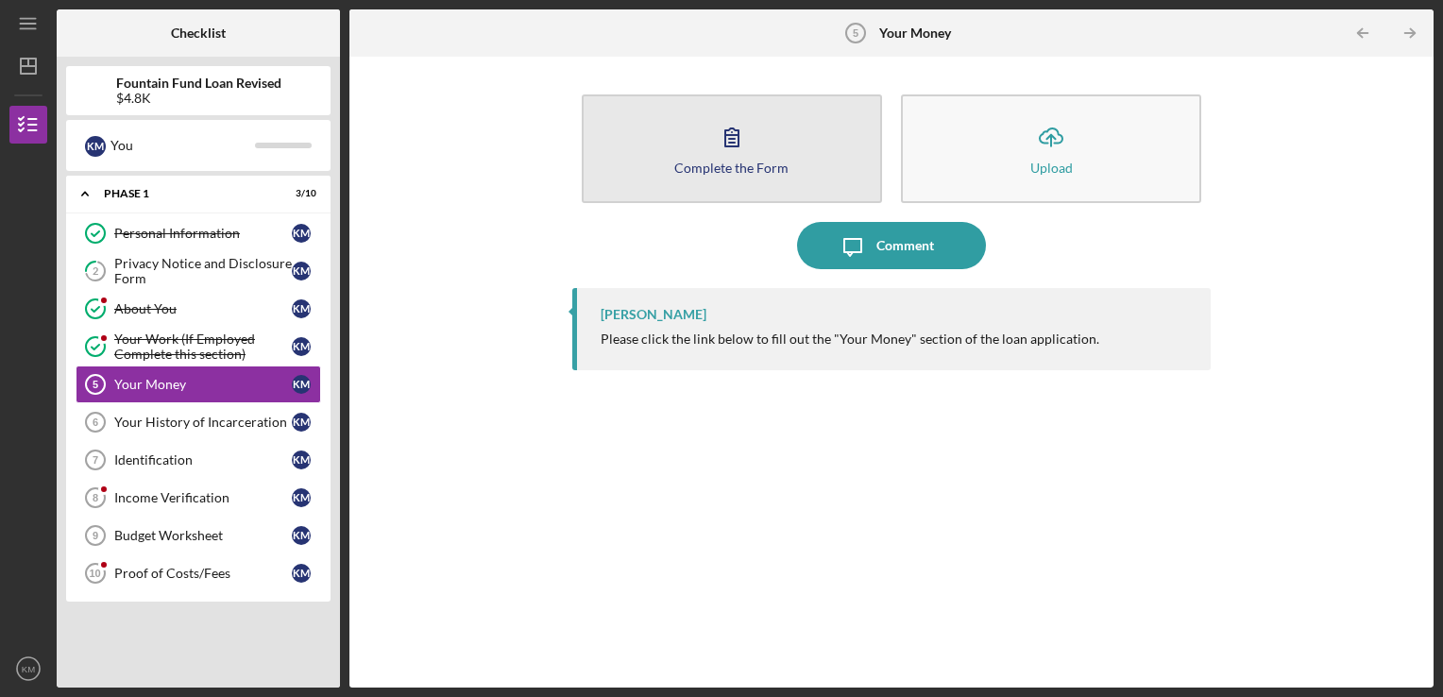
click at [737, 134] on icon "button" at bounding box center [731, 136] width 47 height 47
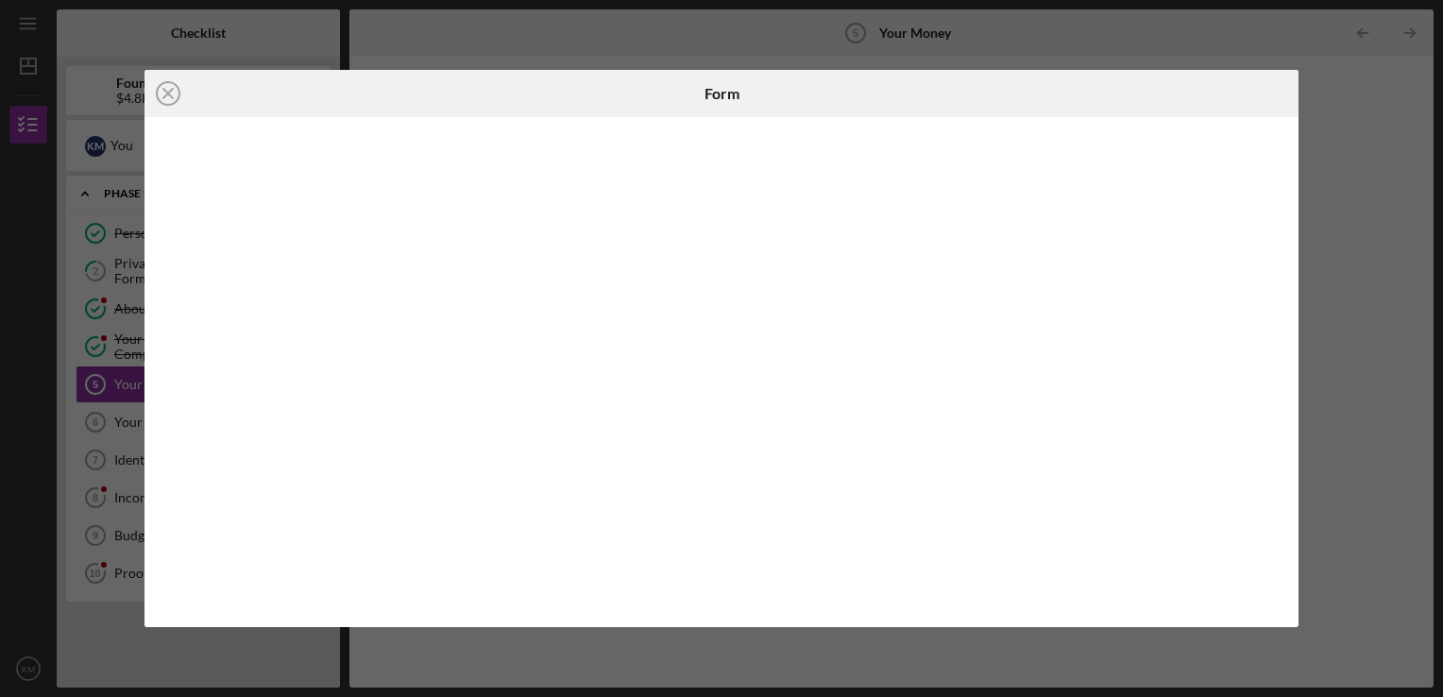
click at [1392, 252] on div "Icon/Close Form" at bounding box center [721, 348] width 1443 height 697
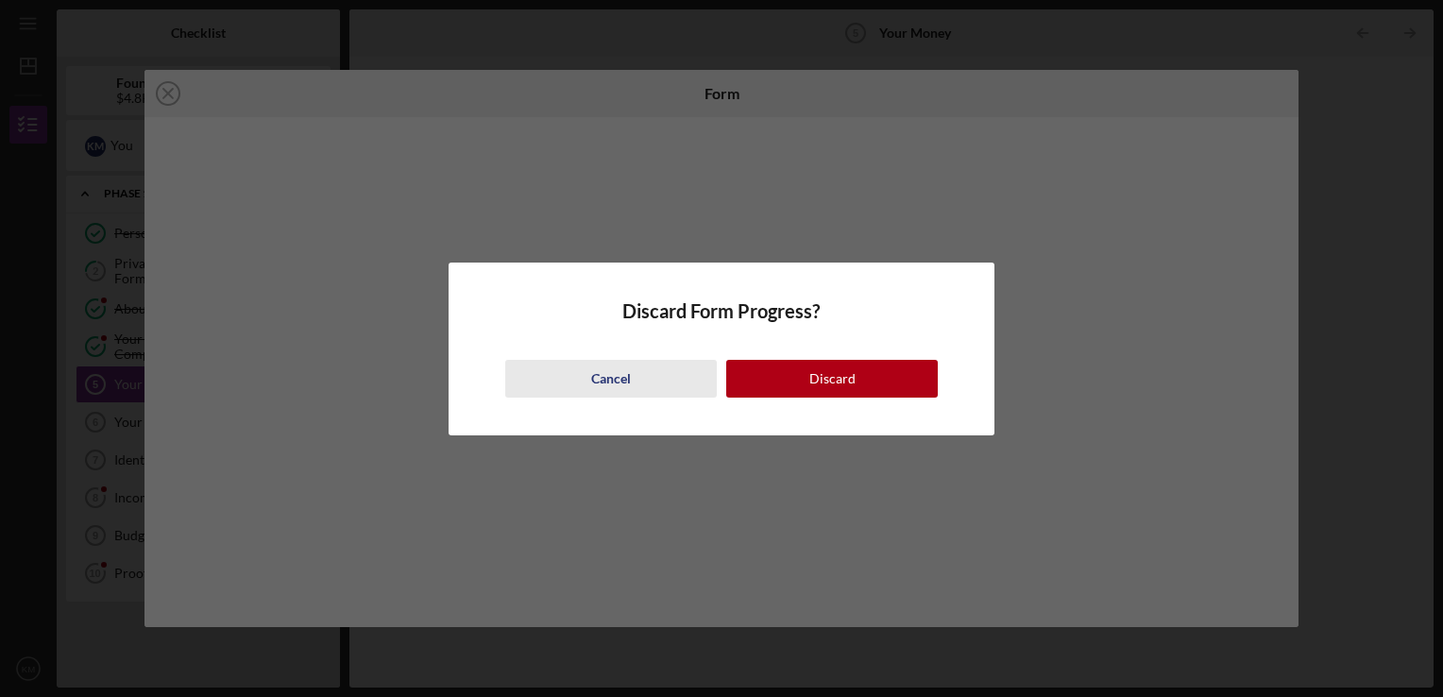
click at [620, 388] on div "Cancel" at bounding box center [611, 379] width 40 height 38
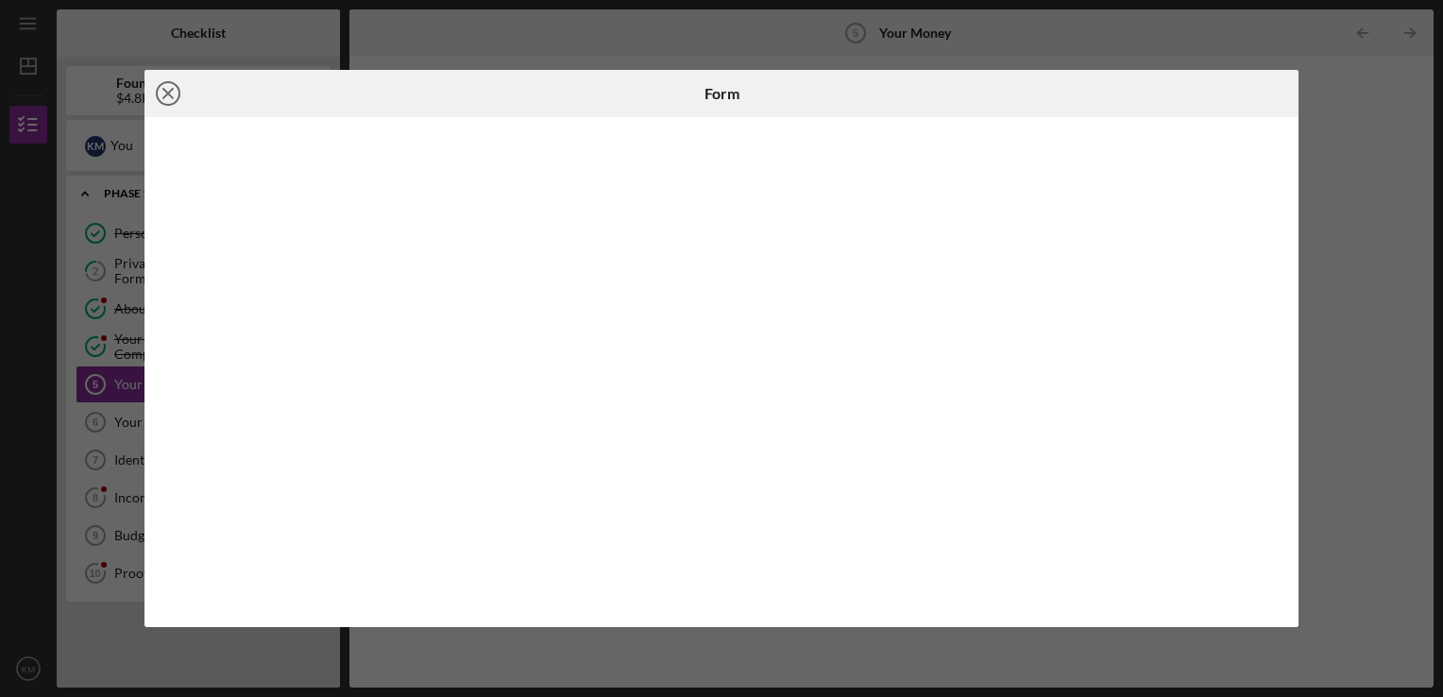
click at [166, 110] on icon "Icon/Close" at bounding box center [167, 93] width 47 height 47
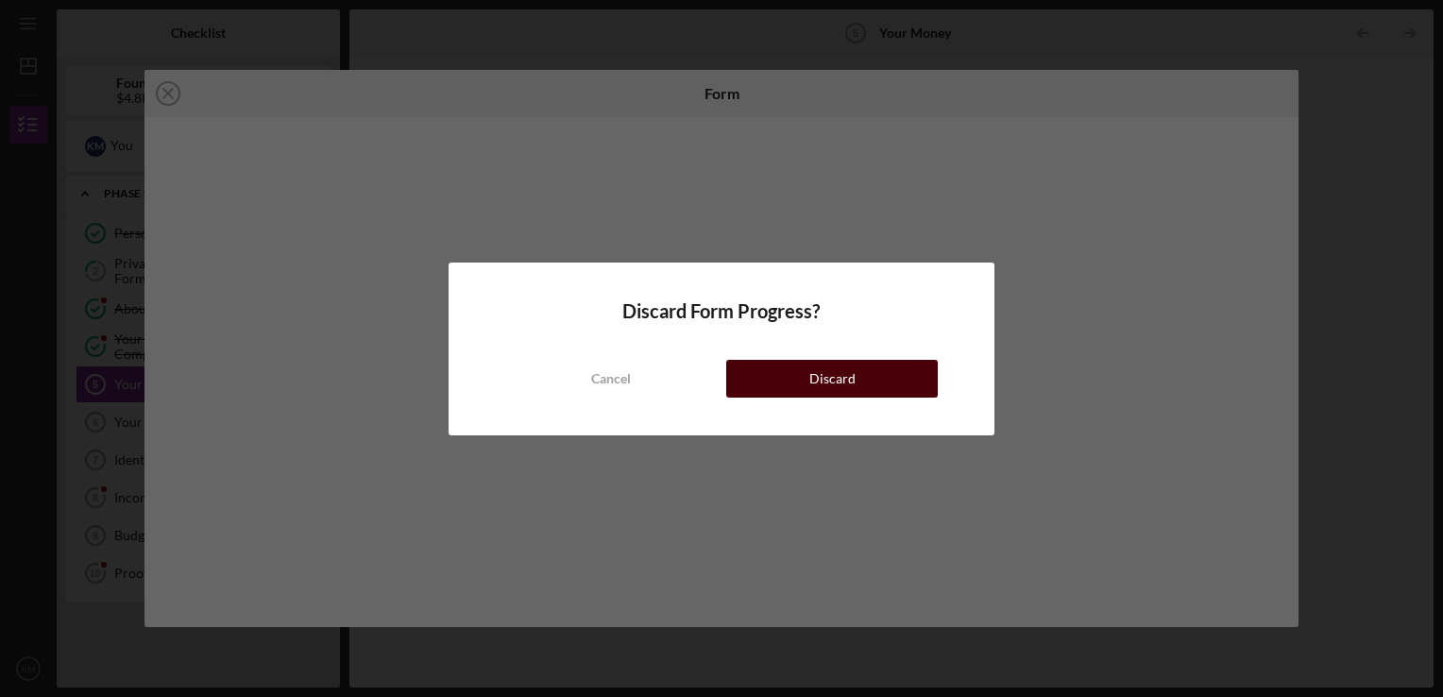
click at [826, 385] on div "Discard" at bounding box center [832, 379] width 46 height 38
